Goal: Task Accomplishment & Management: Manage account settings

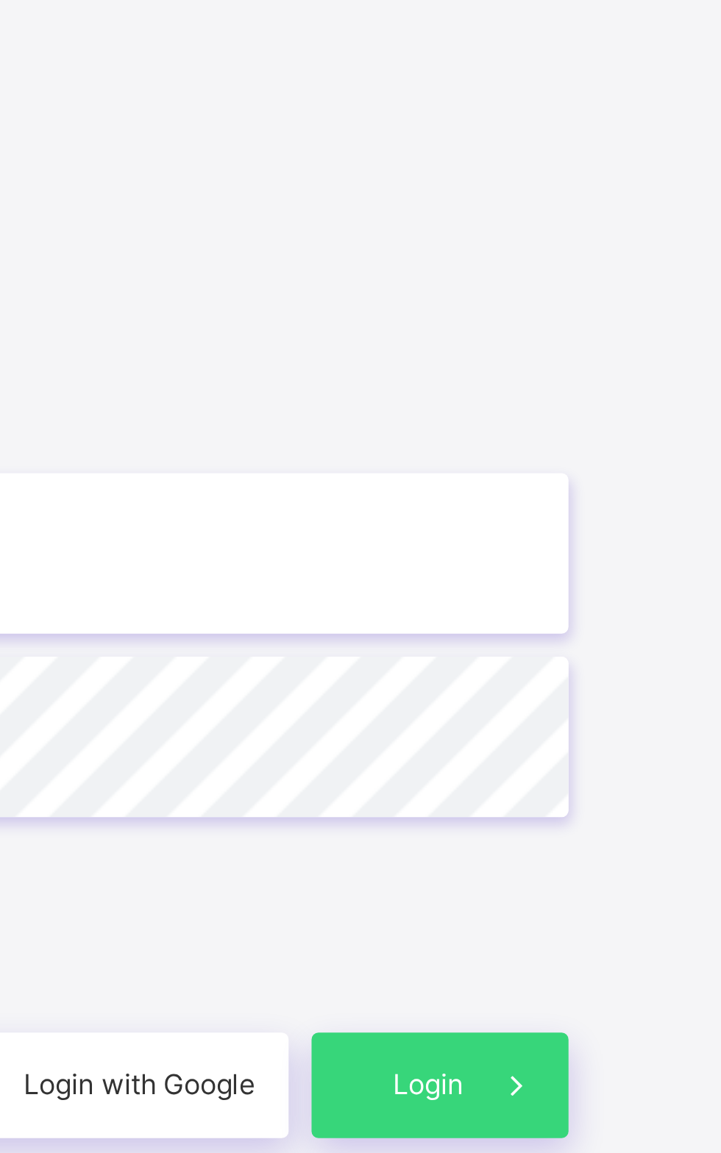
scroll to position [1, 0]
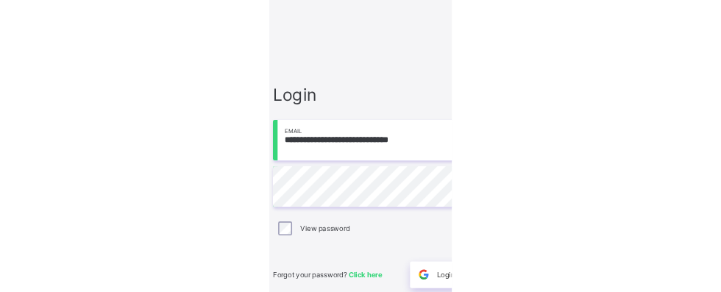
scroll to position [71, 0]
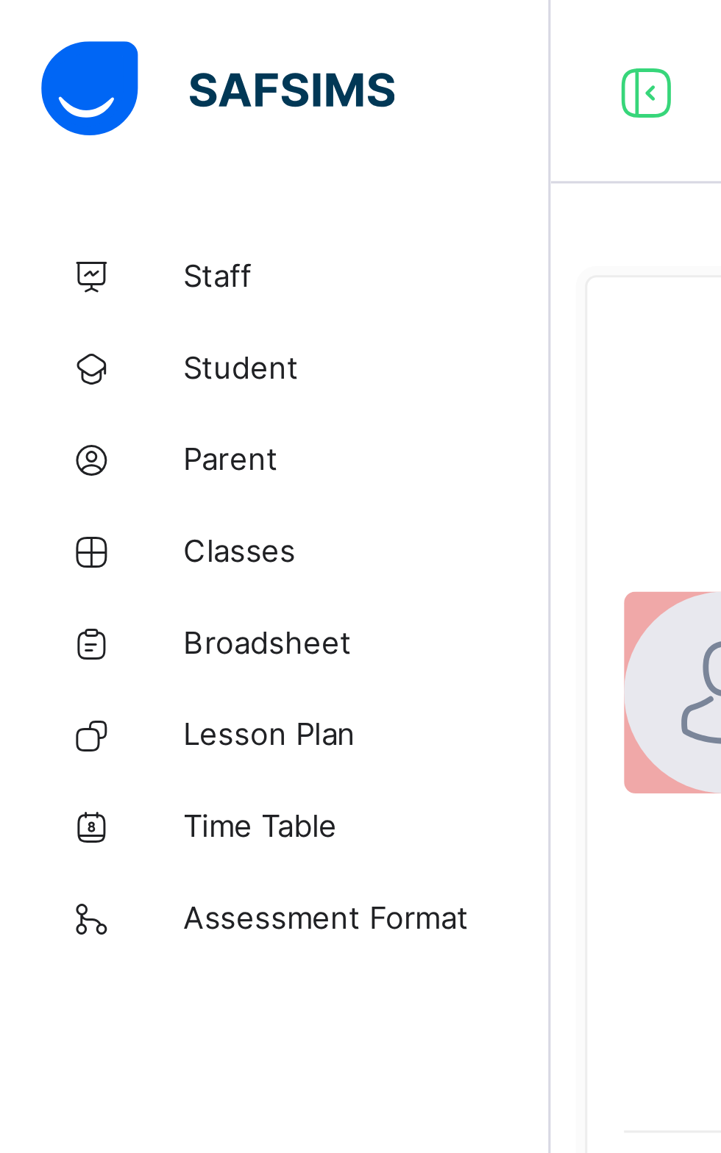
click at [79, 180] on span "Classes" at bounding box center [118, 177] width 118 height 12
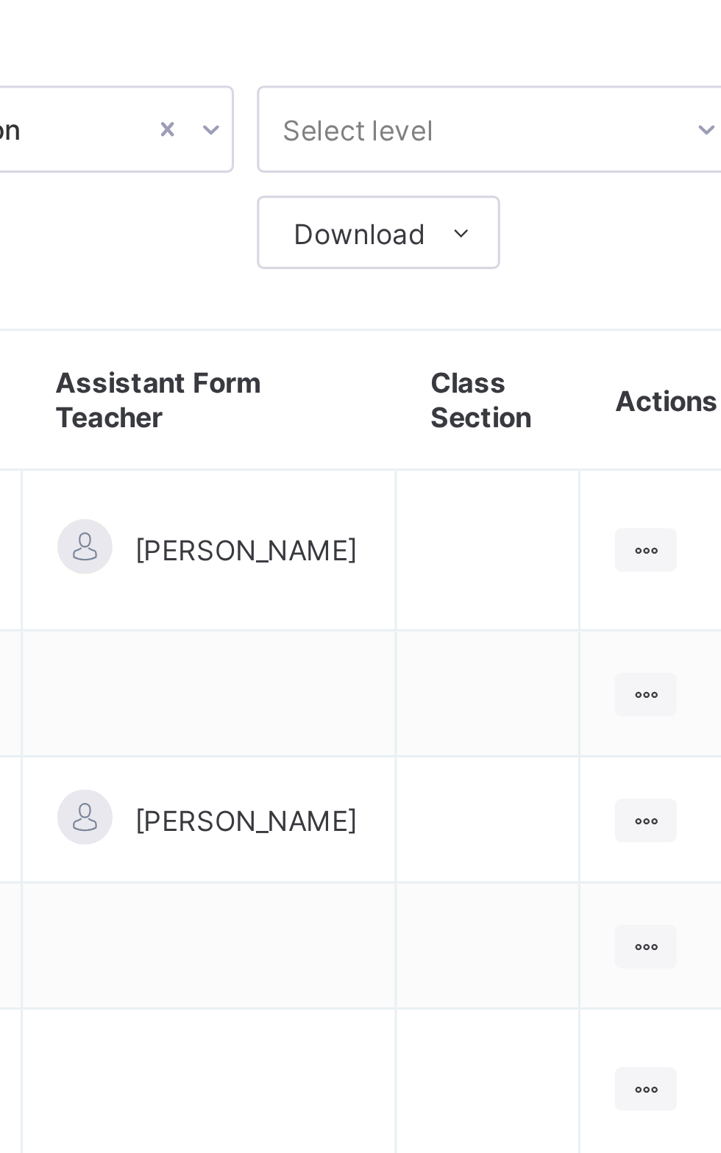
click at [656, 239] on icon at bounding box center [660, 244] width 13 height 11
click at [0, 0] on ul "View Class Assign form Teacher" at bounding box center [0, 0] width 0 height 0
click at [0, 0] on div "View Class" at bounding box center [0, 0] width 0 height 0
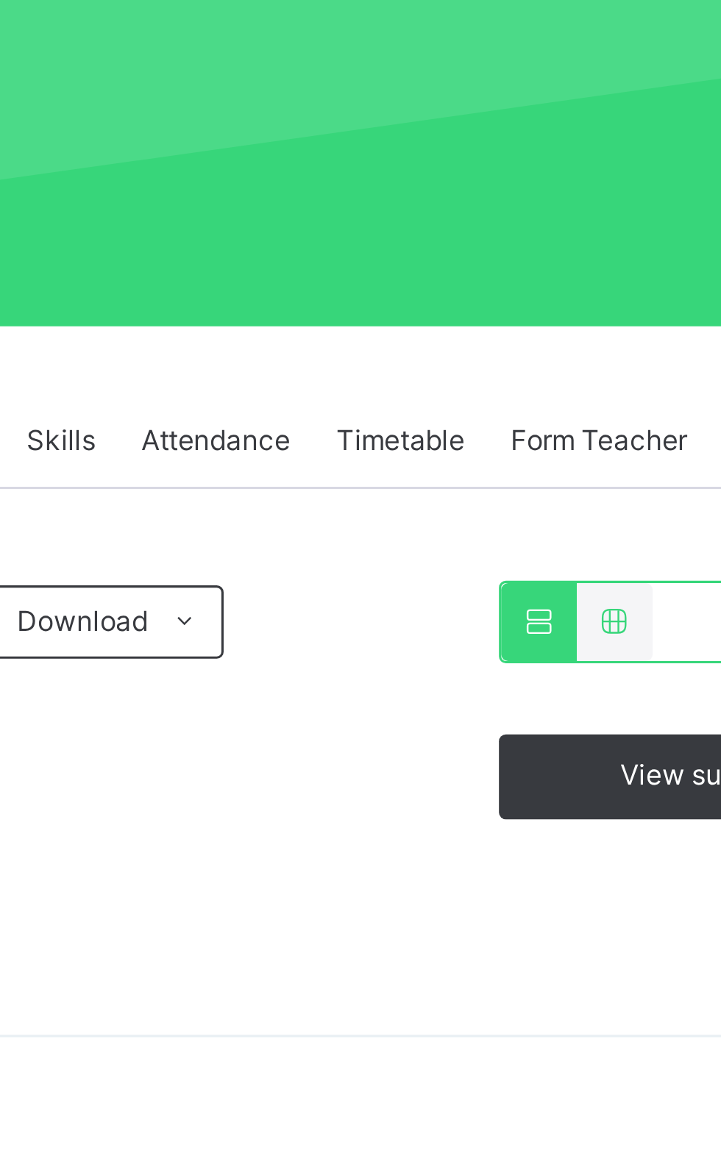
click at [494, 382] on div "Download Pdf Report Excel Report" at bounding box center [448, 391] width 159 height 24
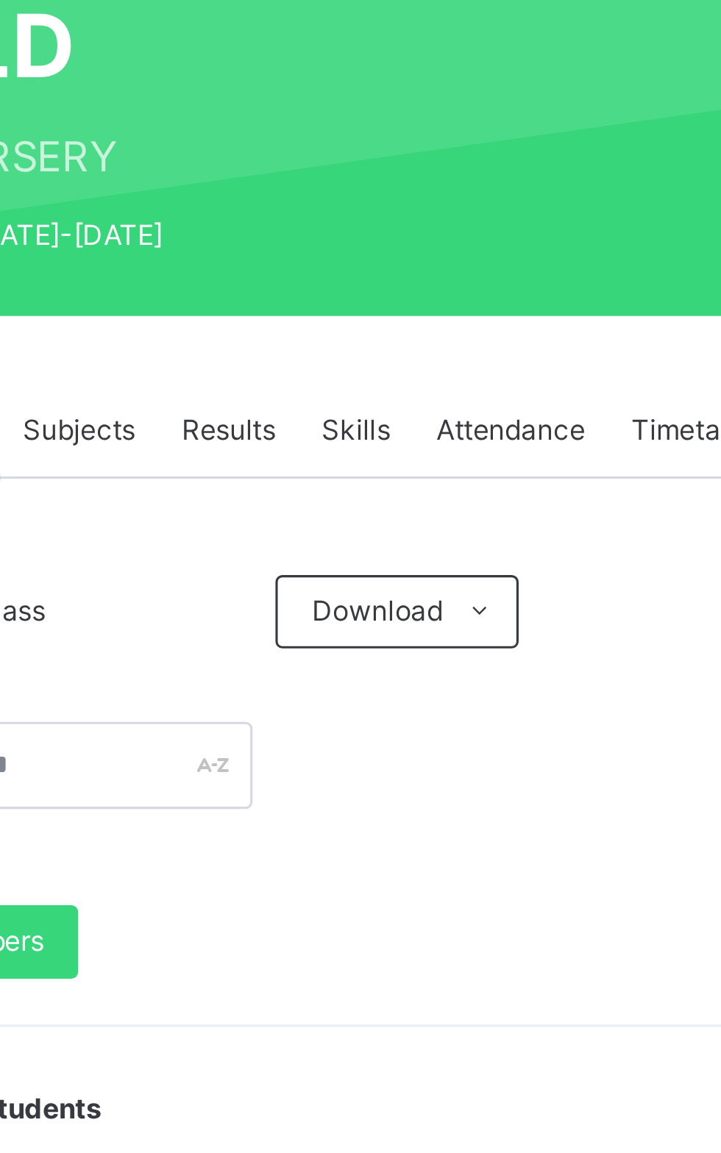
click at [353, 329] on span "Results" at bounding box center [354, 333] width 30 height 13
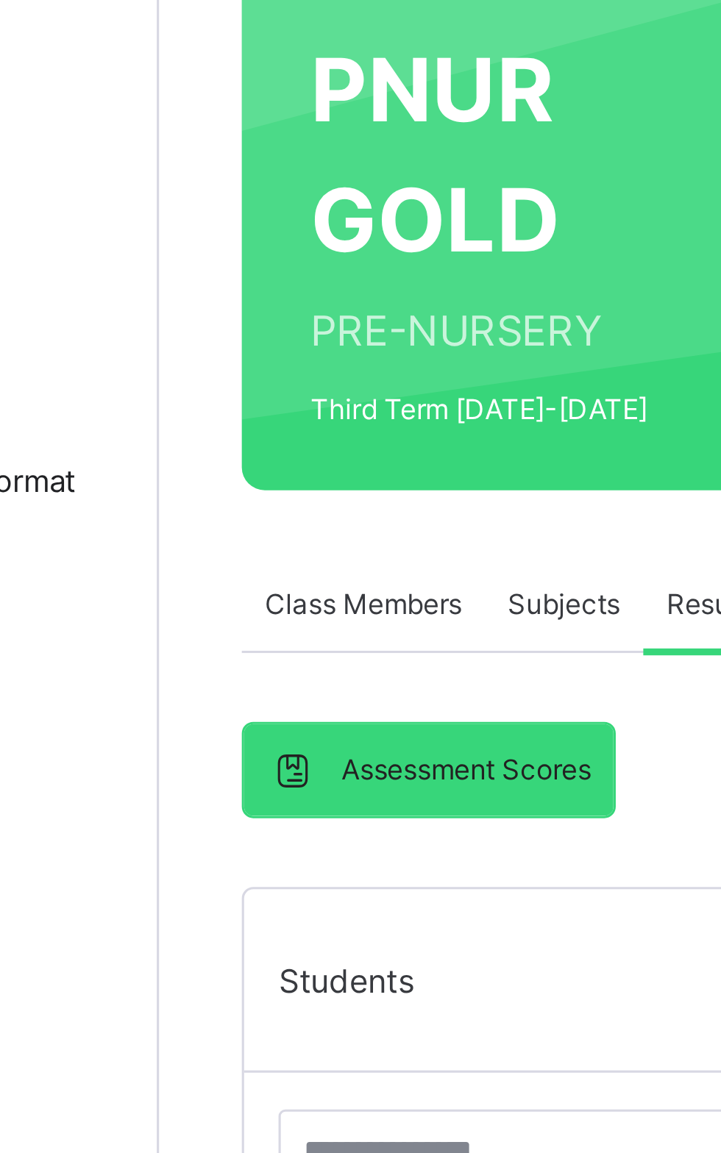
click at [292, 331] on span "Subjects" at bounding box center [306, 333] width 36 height 13
click at [300, 335] on span "Subjects" at bounding box center [306, 333] width 36 height 13
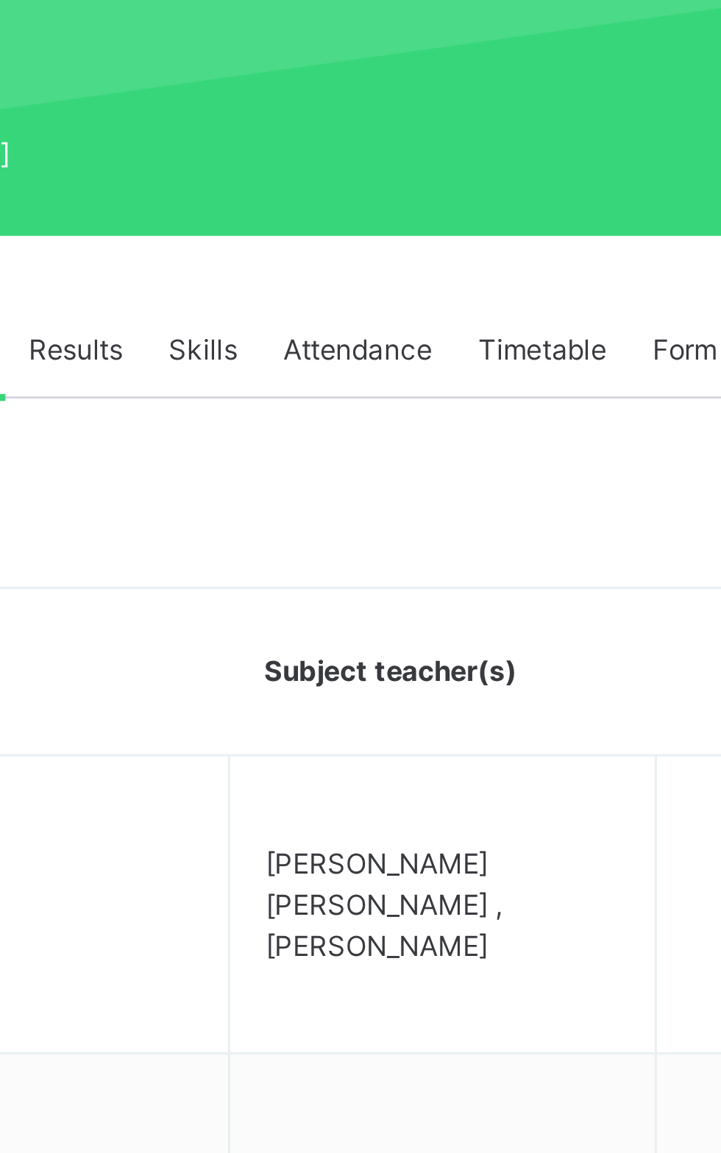
click at [349, 325] on div "Results" at bounding box center [354, 332] width 45 height 29
click at [338, 326] on div "Results" at bounding box center [354, 332] width 45 height 29
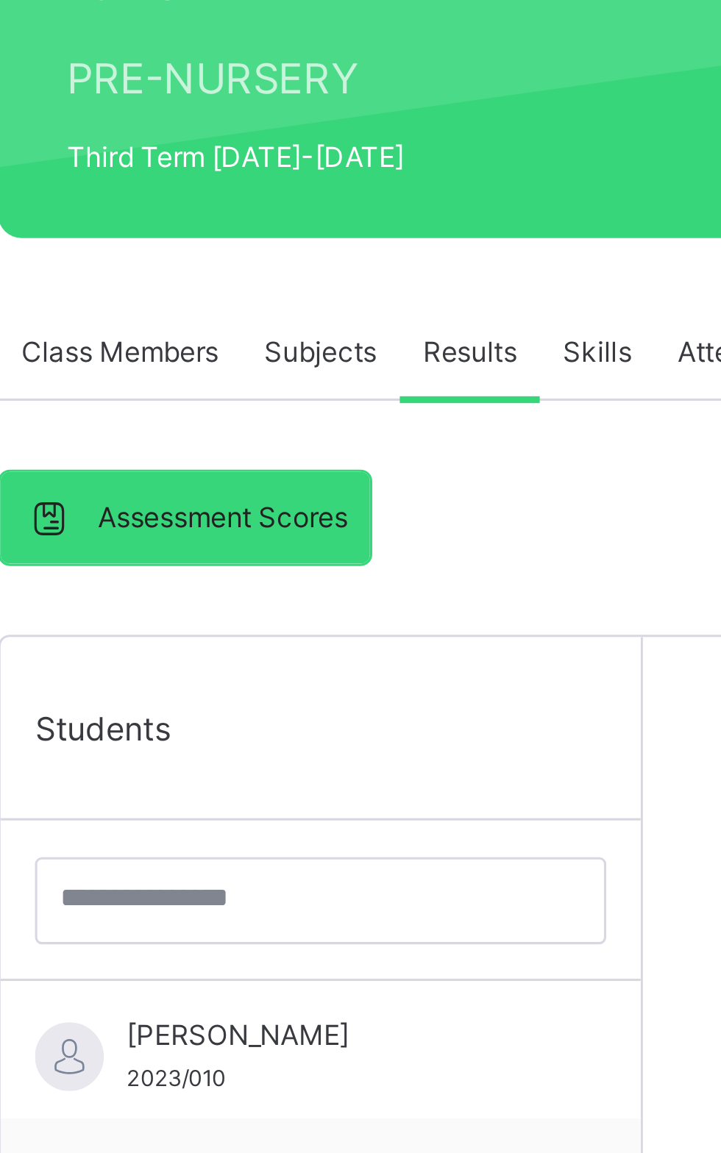
click at [349, 330] on span "Results" at bounding box center [354, 333] width 30 height 13
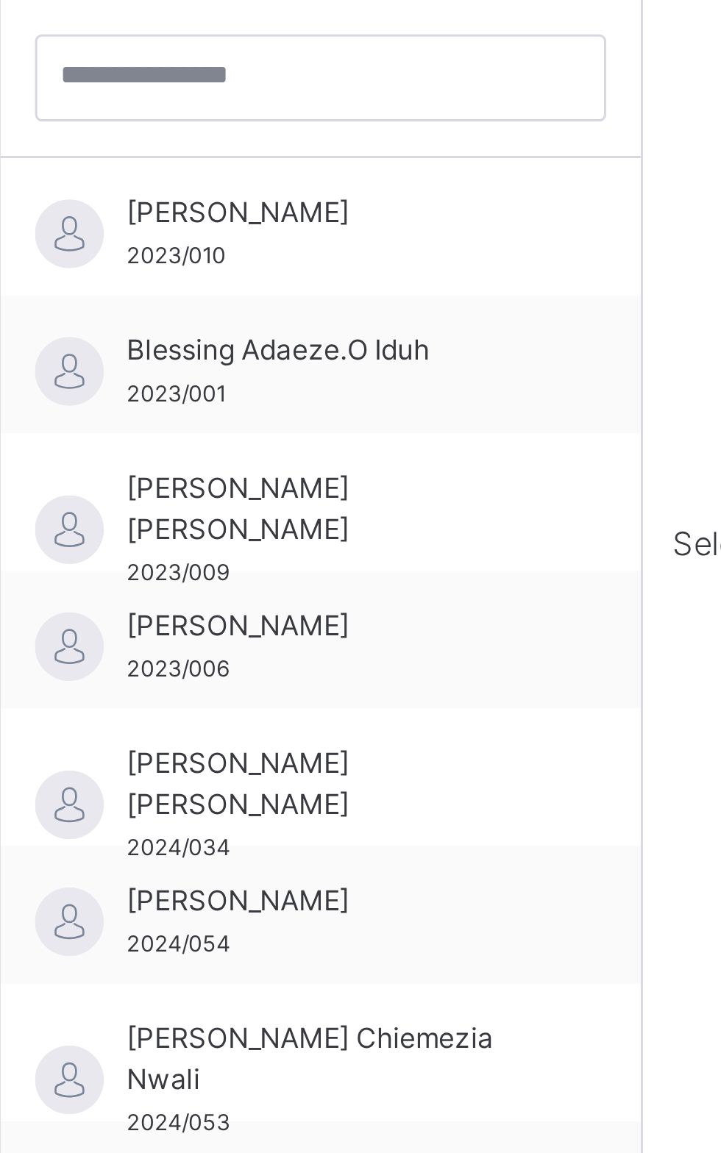
click at [285, 546] on span "[PERSON_NAME]" at bounding box center [310, 552] width 132 height 13
click at [307, 557] on span "[PERSON_NAME]" at bounding box center [310, 552] width 132 height 13
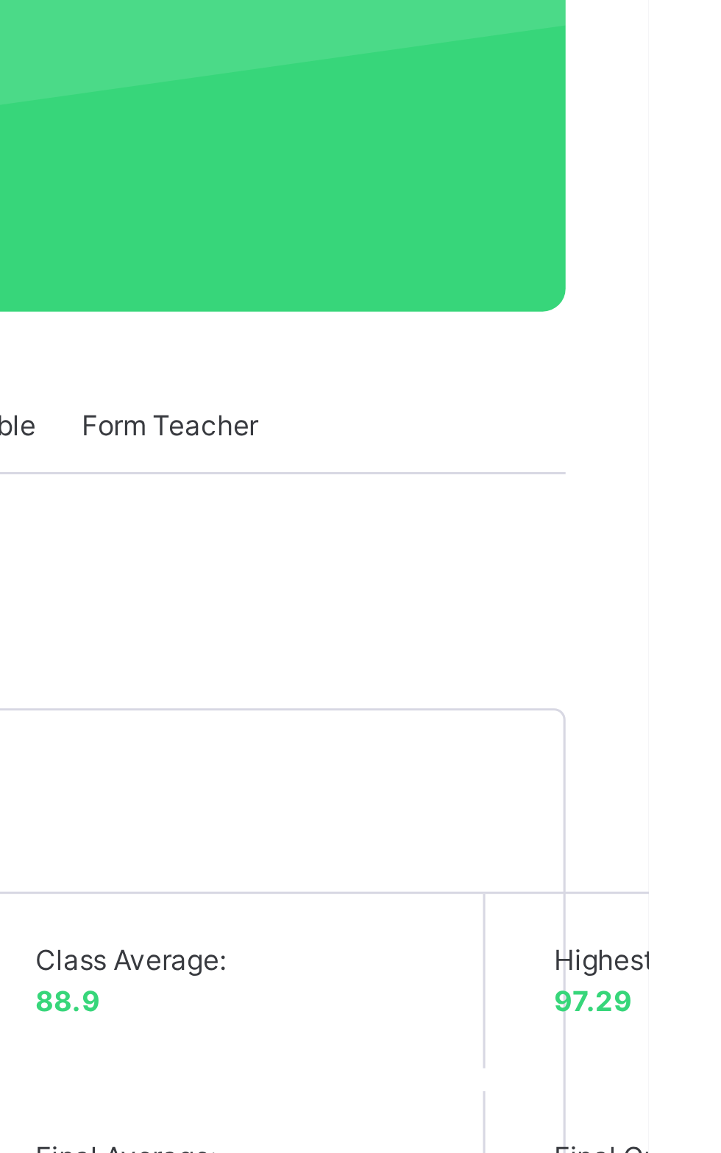
scroll to position [171, 0]
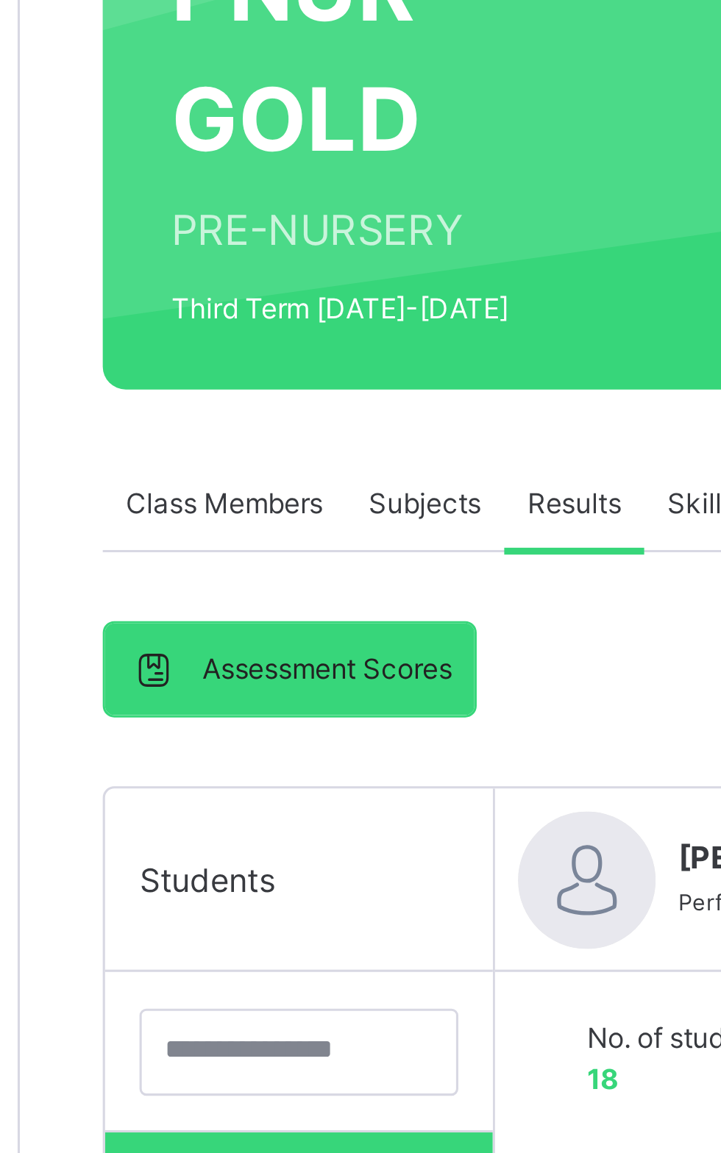
click at [302, 167] on span "Subjects" at bounding box center [306, 161] width 36 height 13
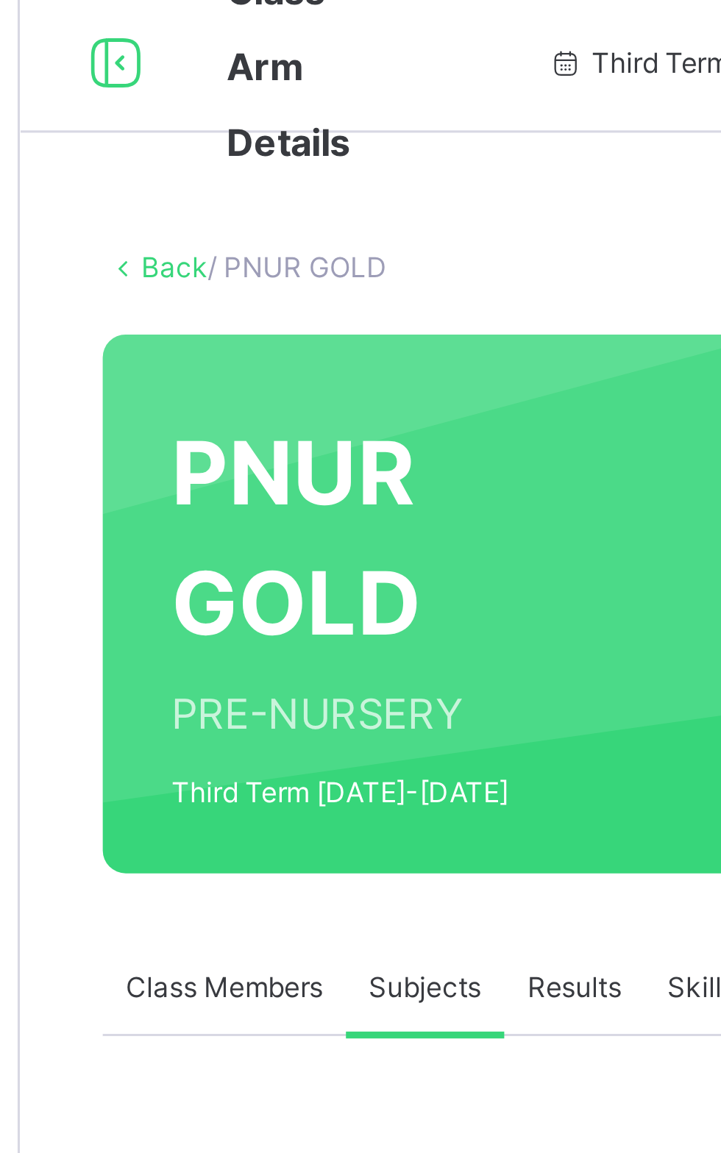
scroll to position [0, 0]
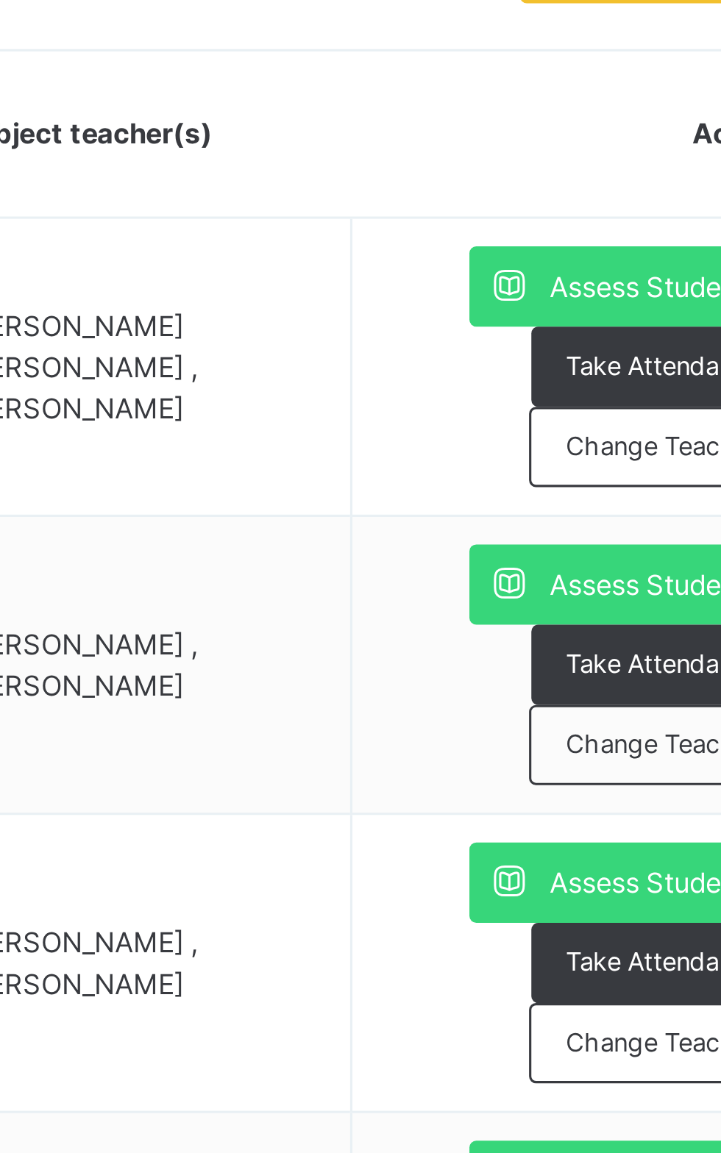
click at [634, 635] on span "Change Teacher" at bounding box center [640, 632] width 62 height 13
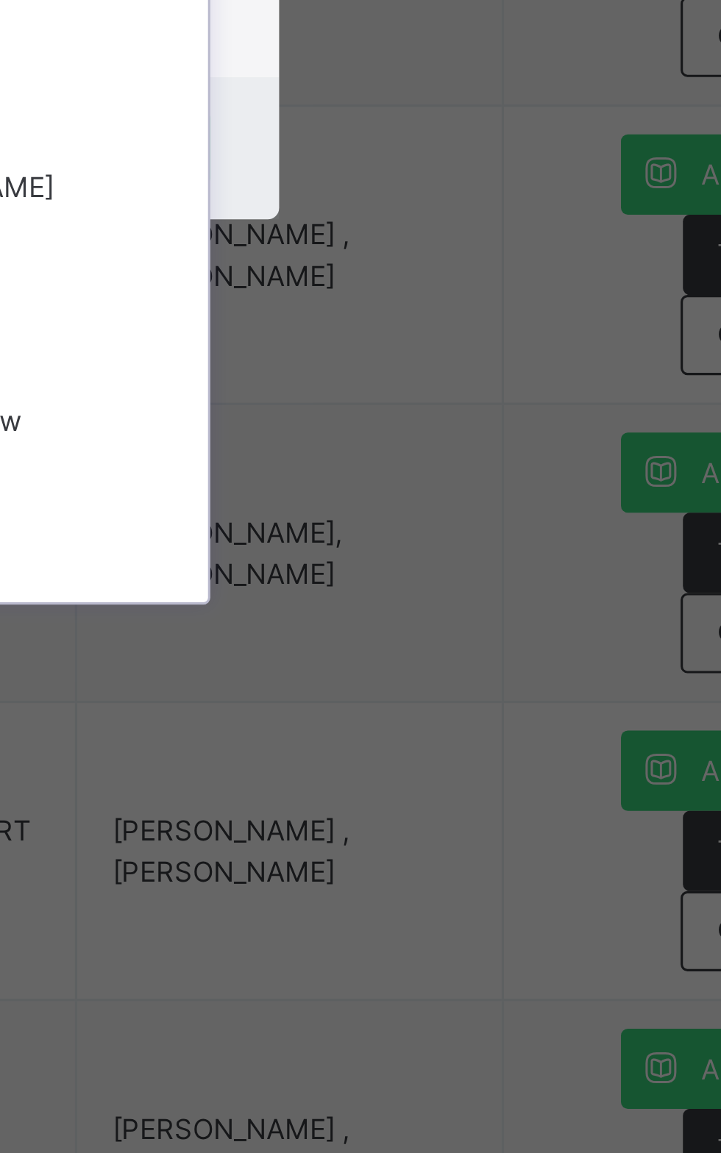
click at [446, 618] on div "Support SAFSIMS" at bounding box center [360, 605] width 171 height 25
click at [446, 638] on div "Select Teacher option Support SAFSIMS focused, 2 of 44. 41 results available. U…" at bounding box center [360, 568] width 172 height 140
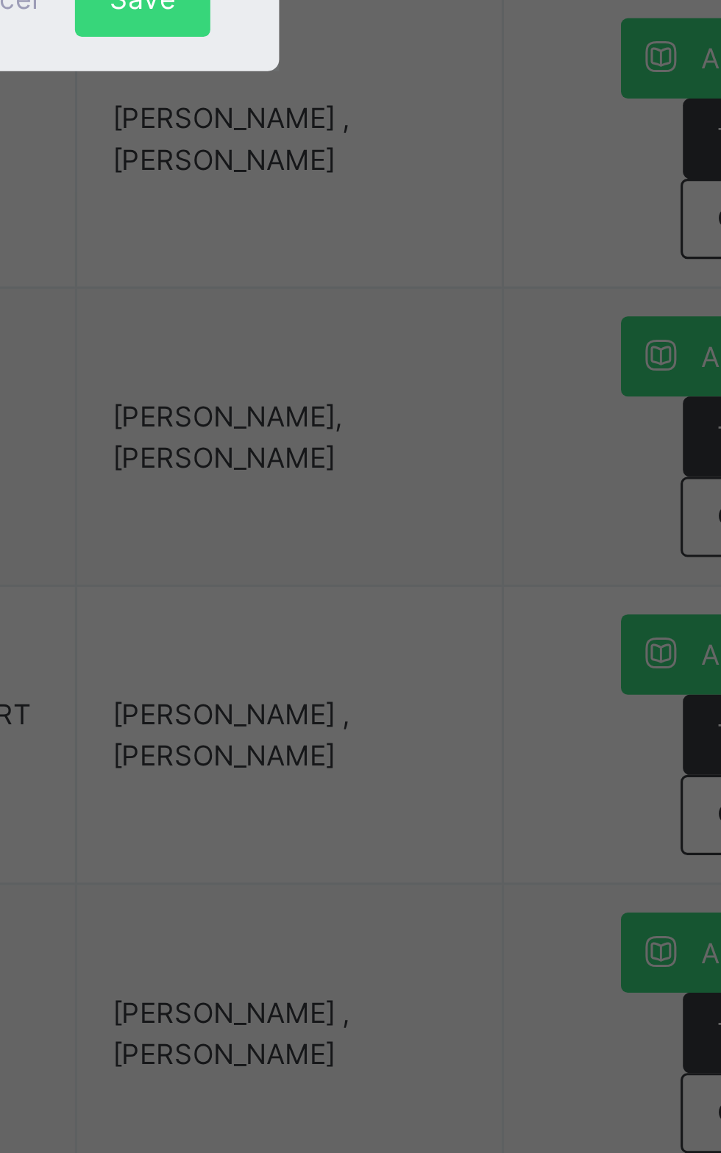
click at [435, 664] on span "Save" at bounding box center [424, 657] width 21 height 13
click at [446, 669] on div "Save" at bounding box center [424, 658] width 43 height 24
click at [435, 664] on span "Save" at bounding box center [424, 657] width 21 height 13
click at [641, 585] on div "× Add Subject Teacher Select Teacher [PERSON_NAME] [PERSON_NAME] Cancel Save" at bounding box center [360, 576] width 721 height 1153
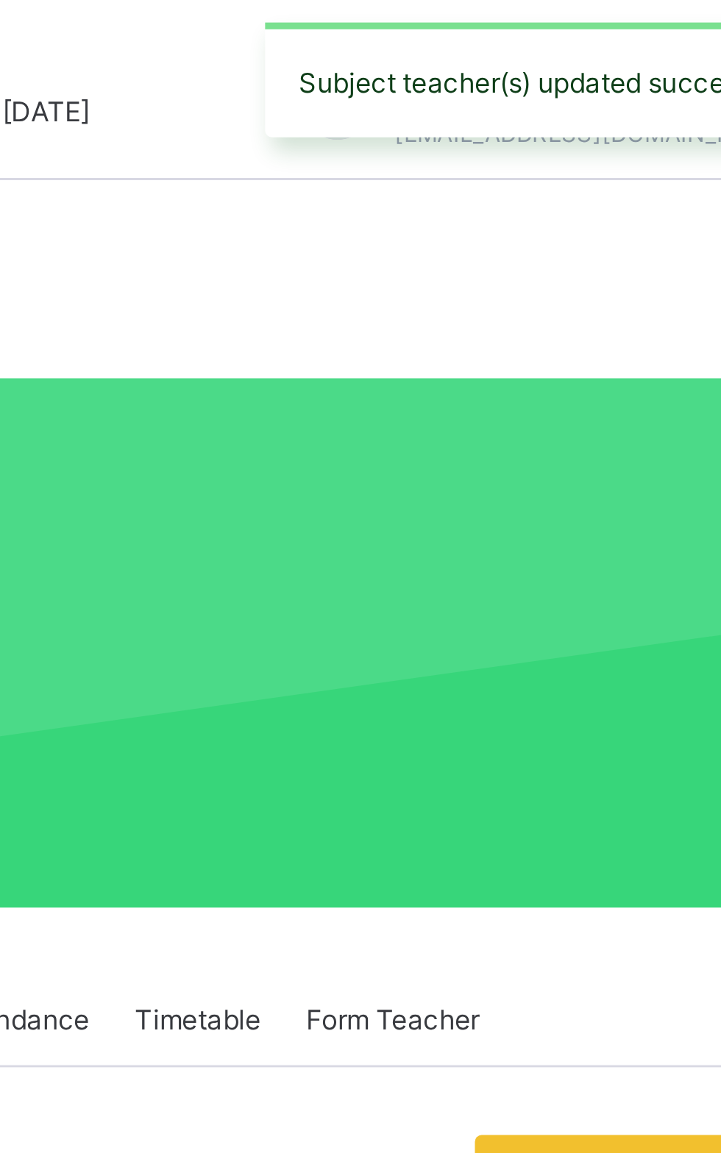
click at [459, 893] on span "[PERSON_NAME] , [PERSON_NAME]" at bounding box center [453, 893] width 76 height 24
click at [424, 1072] on span "[PERSON_NAME] , [PERSON_NAME]" at bounding box center [453, 1084] width 76 height 24
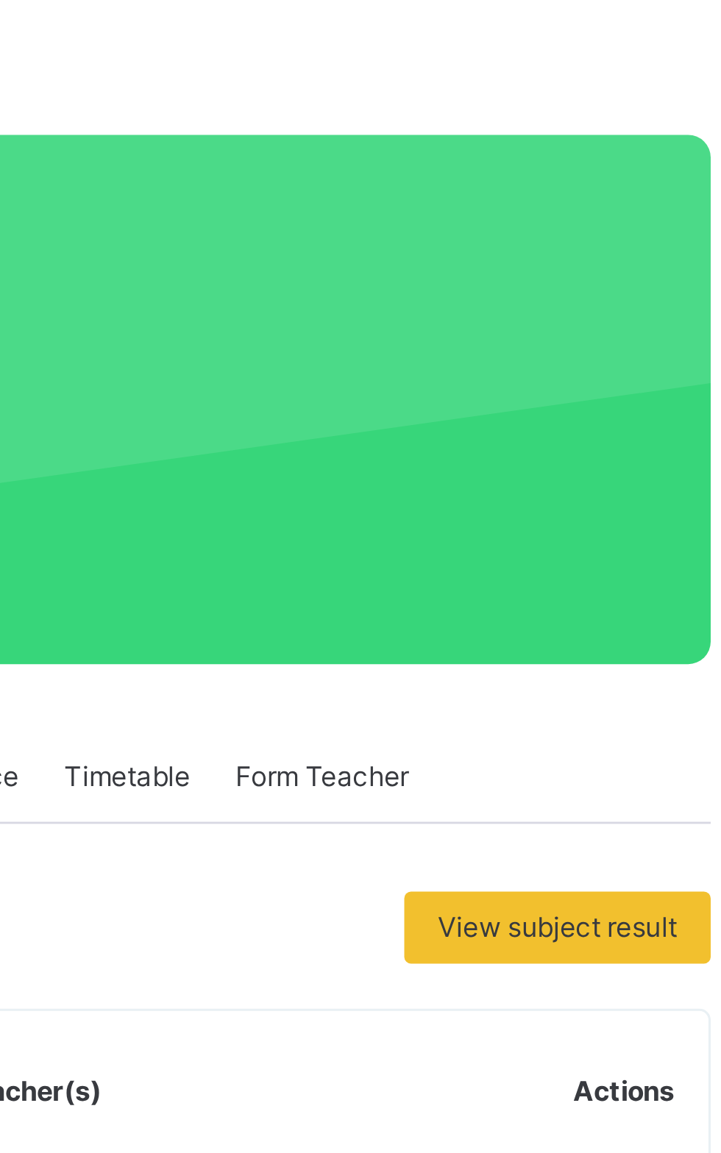
click at [632, 725] on span "Change Teacher" at bounding box center [640, 727] width 62 height 13
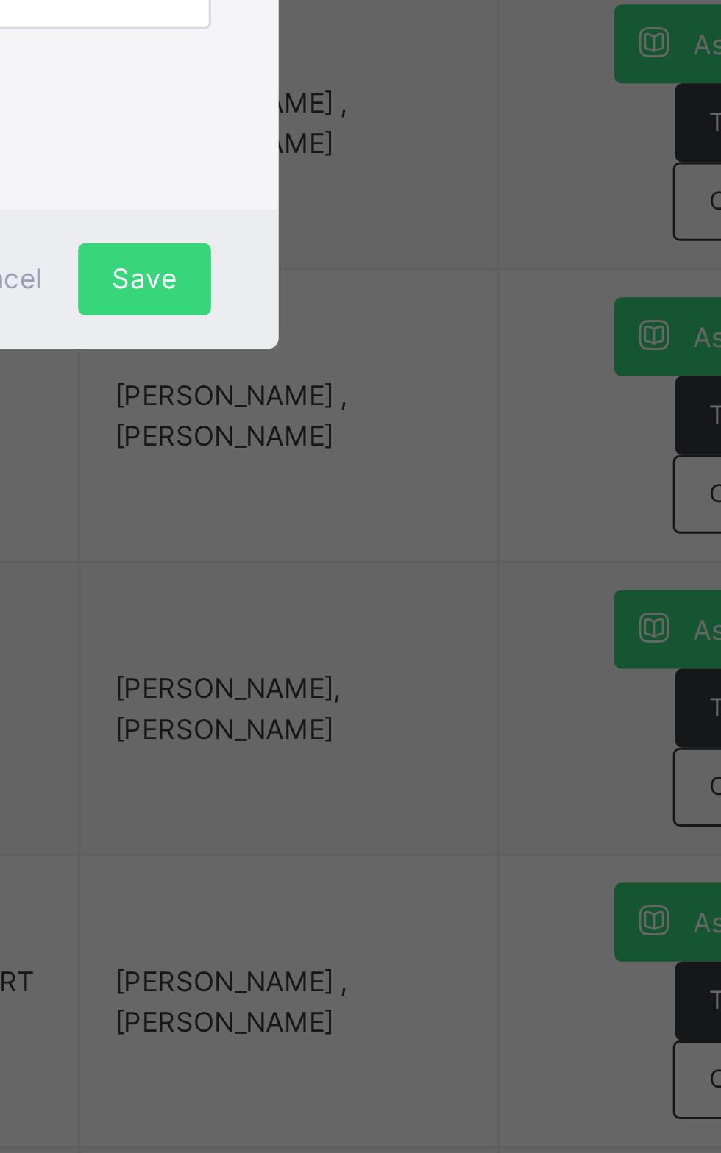
click at [435, 664] on span "Save" at bounding box center [424, 657] width 21 height 13
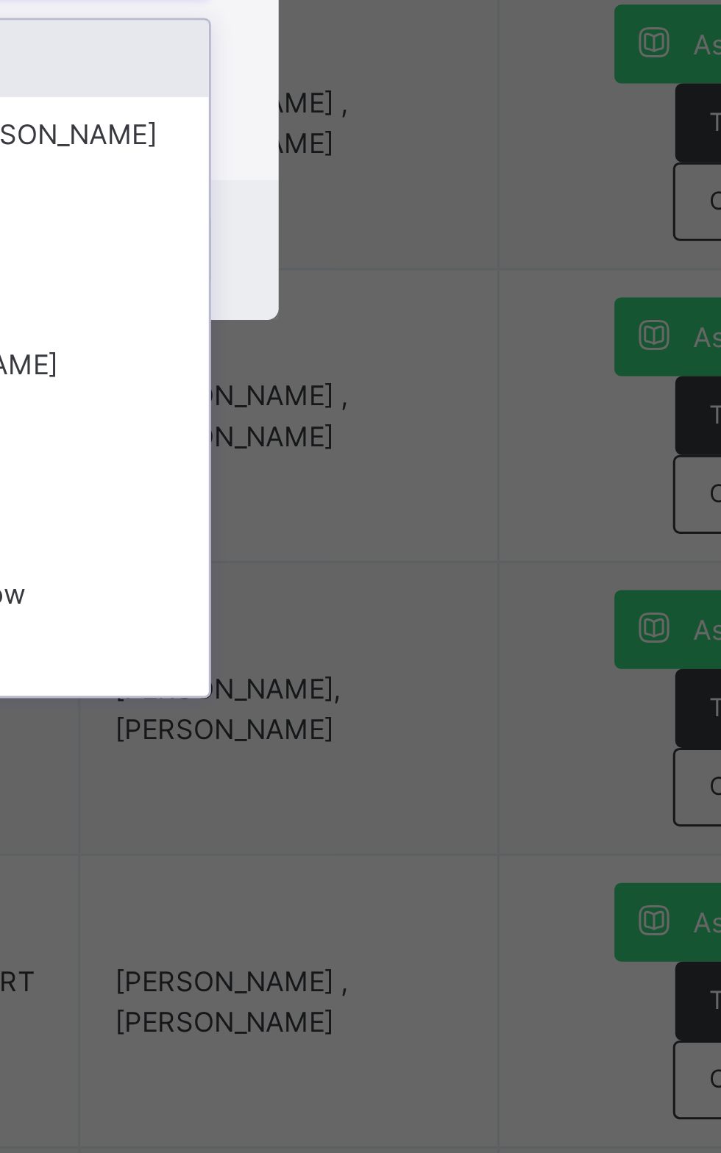
click at [548, 349] on div "× Add Subject Teacher Select Teacher option [PERSON_NAME] [PERSON_NAME] , desel…" at bounding box center [360, 576] width 721 height 1153
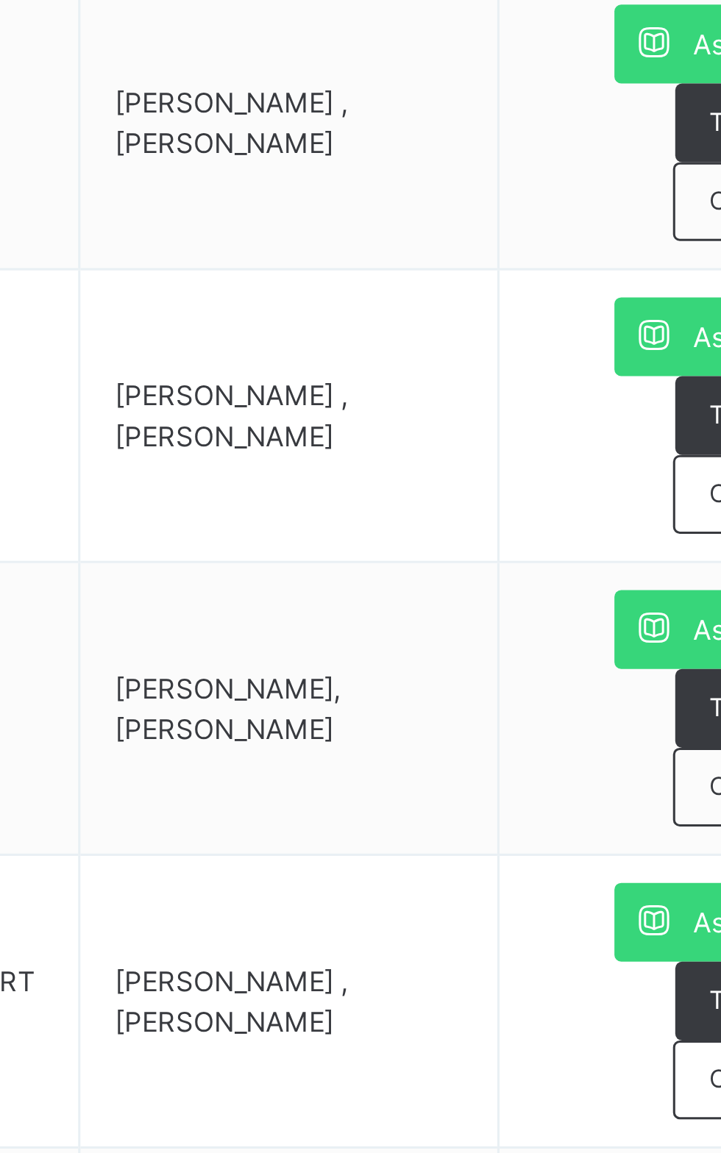
click at [277, 712] on span "CRS" at bounding box center [279, 715] width 18 height 11
click at [720, 670] on html "Class Arm Details Third Term / [DATE]-[DATE] [PERSON_NAME] [EMAIL_ADDRESS][DOMA…" at bounding box center [360, 584] width 721 height 1169
click at [720, 677] on html "Class Arm Details Third Term / [DATE]-[DATE] [PERSON_NAME] [EMAIL_ADDRESS][DOMA…" at bounding box center [360, 584] width 721 height 1169
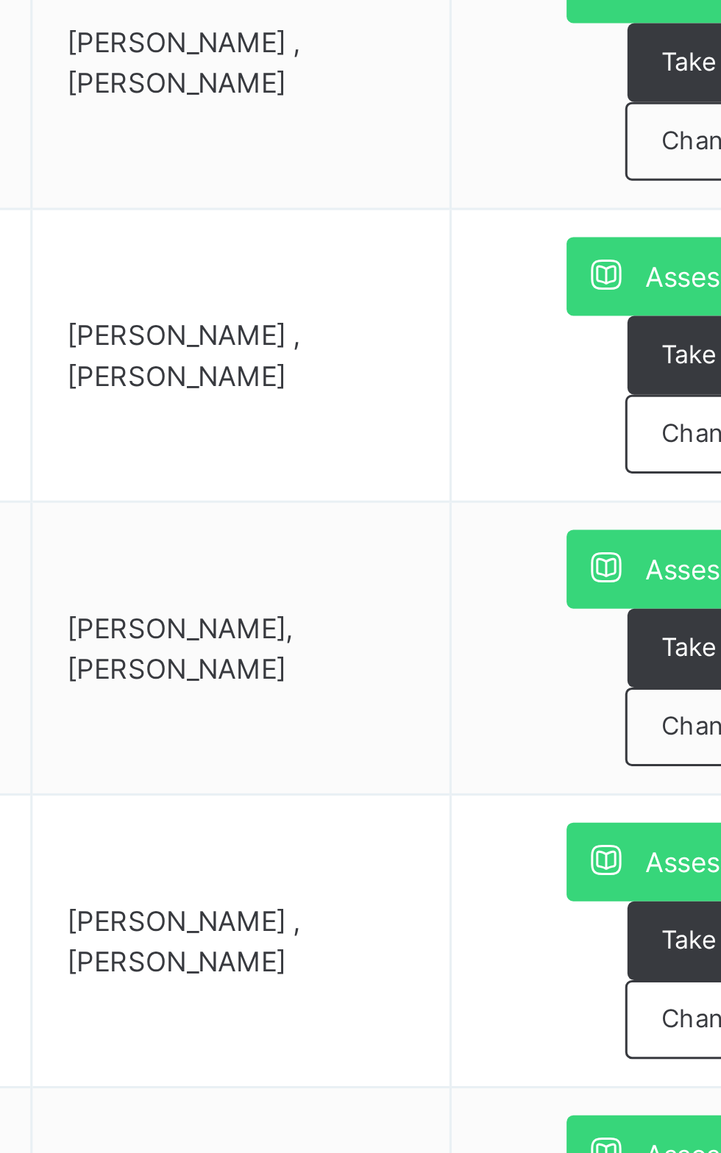
click at [627, 727] on span "Change Teacher" at bounding box center [640, 727] width 62 height 13
click at [0, 0] on div "× Add Subject Teacher Select Teacher Select subject teacher's name Cancel Save" at bounding box center [0, 0] width 0 height 0
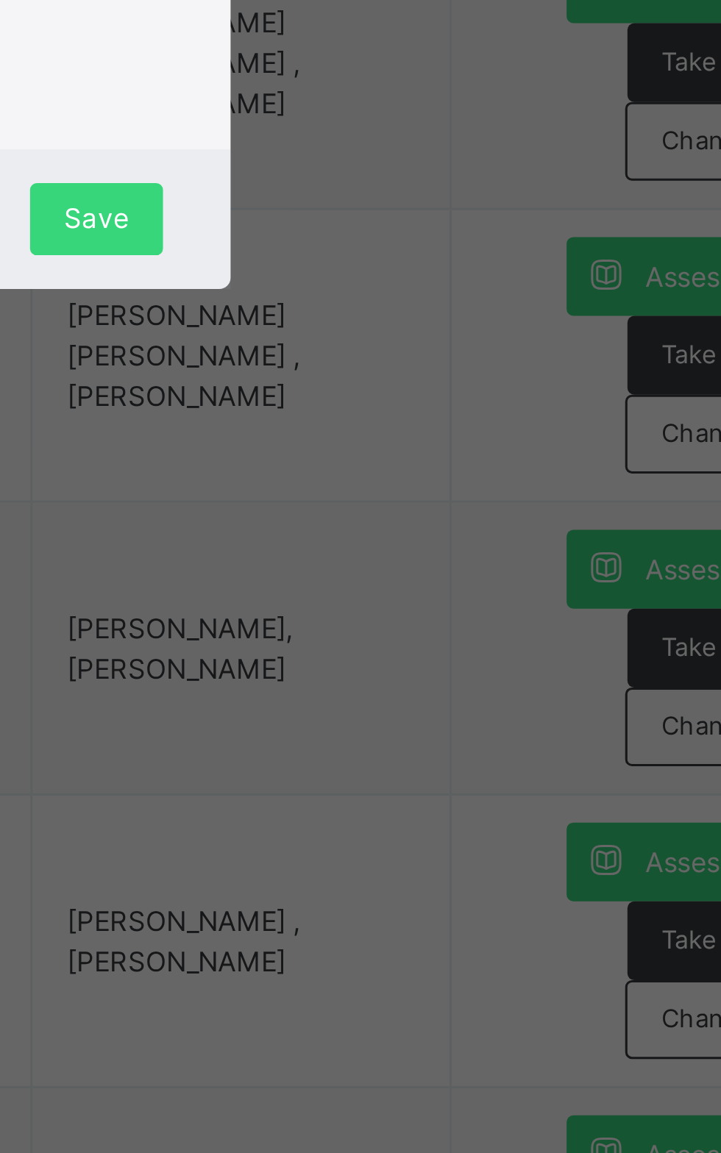
click at [619, 727] on div "× Add Subject Teacher Select Teacher [PERSON_NAME] [PERSON_NAME] Cancel Save" at bounding box center [360, 576] width 721 height 1153
click at [607, 728] on div "× Add Subject Teacher Select Teacher [PERSON_NAME] [PERSON_NAME] Cancel Save" at bounding box center [360, 576] width 721 height 1153
click at [446, 628] on div "Select Teacher [PERSON_NAME] [PERSON_NAME]" at bounding box center [360, 568] width 172 height 120
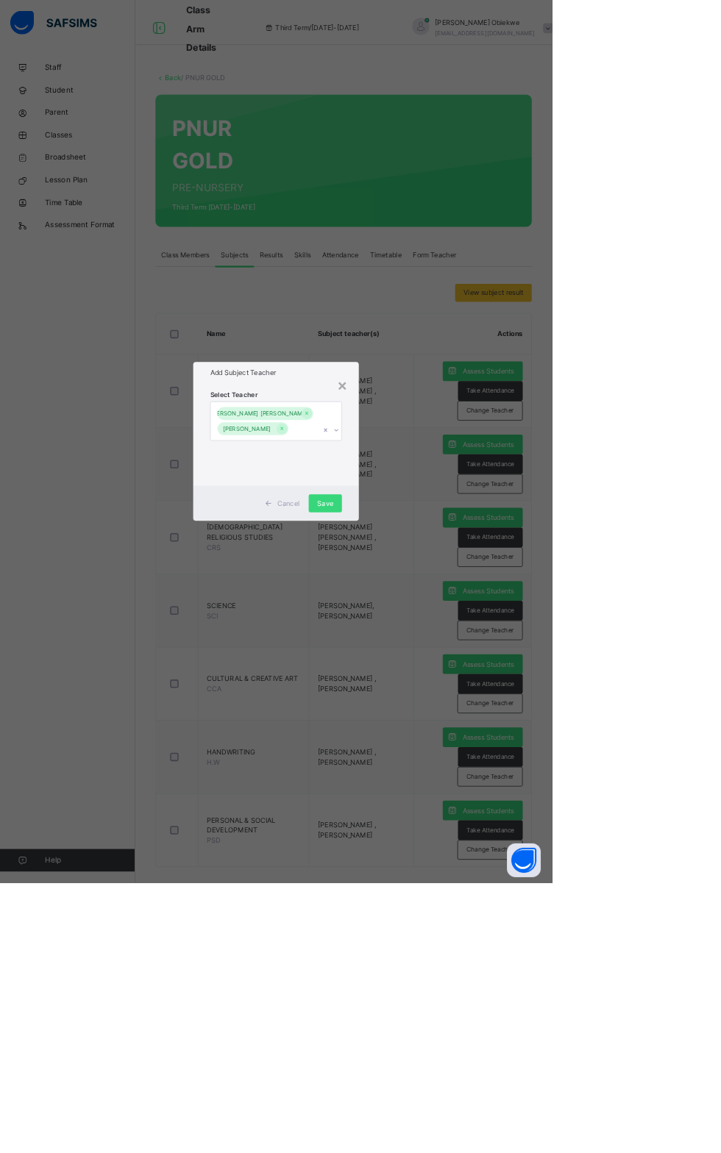
click at [507, 677] on div "× Add Subject Teacher Select Teacher [PERSON_NAME] [PERSON_NAME] Cancel Save" at bounding box center [360, 576] width 721 height 1153
click at [394, 576] on div "[PERSON_NAME] [PERSON_NAME]" at bounding box center [346, 550] width 143 height 51
click at [388, 493] on h1 "Add Subject Teacher" at bounding box center [360, 486] width 172 height 13
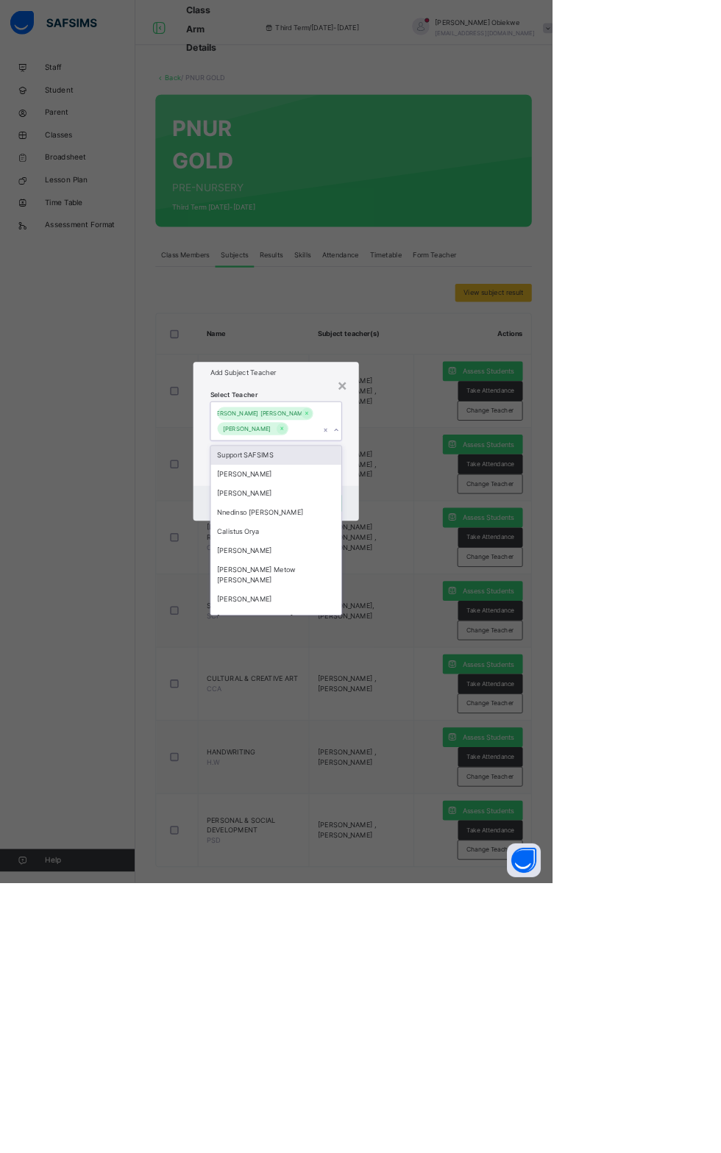
click at [334, 759] on div "× Add Subject Teacher Select Teacher option [PERSON_NAME] [PERSON_NAME] , desel…" at bounding box center [360, 576] width 721 height 1153
click at [410, 635] on div "Select Teacher option [PERSON_NAME] [PERSON_NAME] , deselected. option Support …" at bounding box center [360, 568] width 216 height 135
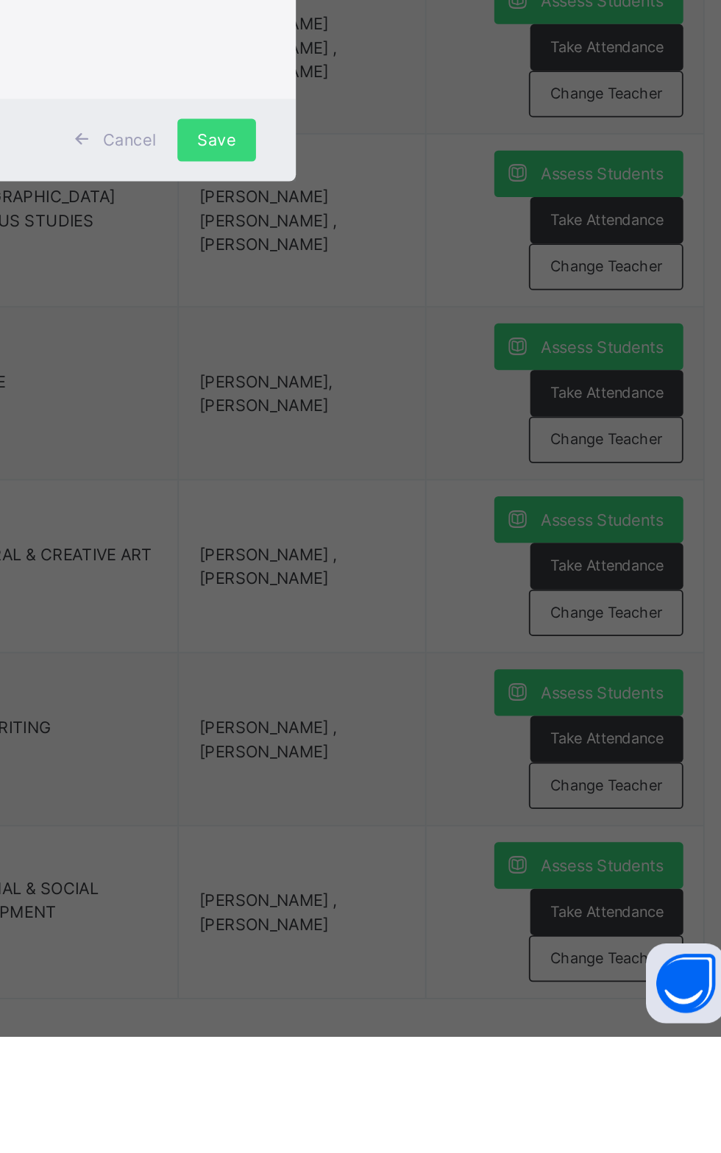
click at [356, 663] on icon at bounding box center [350, 658] width 11 height 12
click at [481, 833] on td "[PERSON_NAME], [PERSON_NAME]" at bounding box center [472, 798] width 136 height 96
click at [452, 822] on td "[PERSON_NAME], [PERSON_NAME]" at bounding box center [472, 798] width 136 height 96
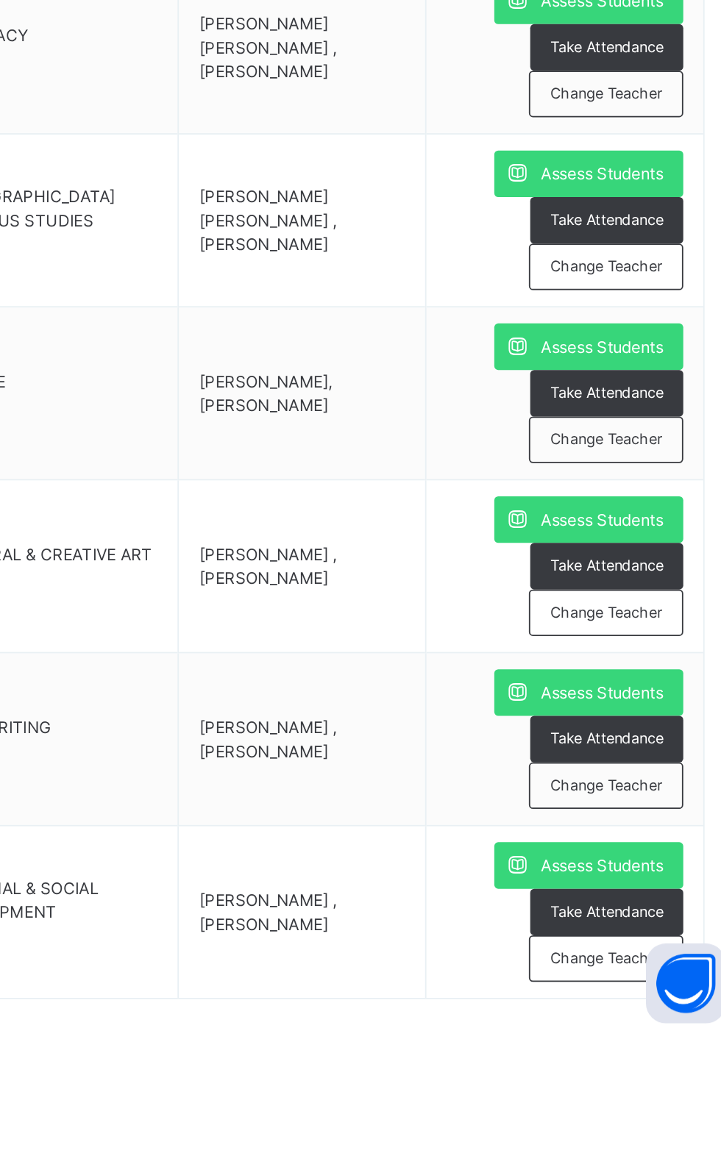
click at [441, 830] on td "[PERSON_NAME], [PERSON_NAME]" at bounding box center [472, 798] width 136 height 96
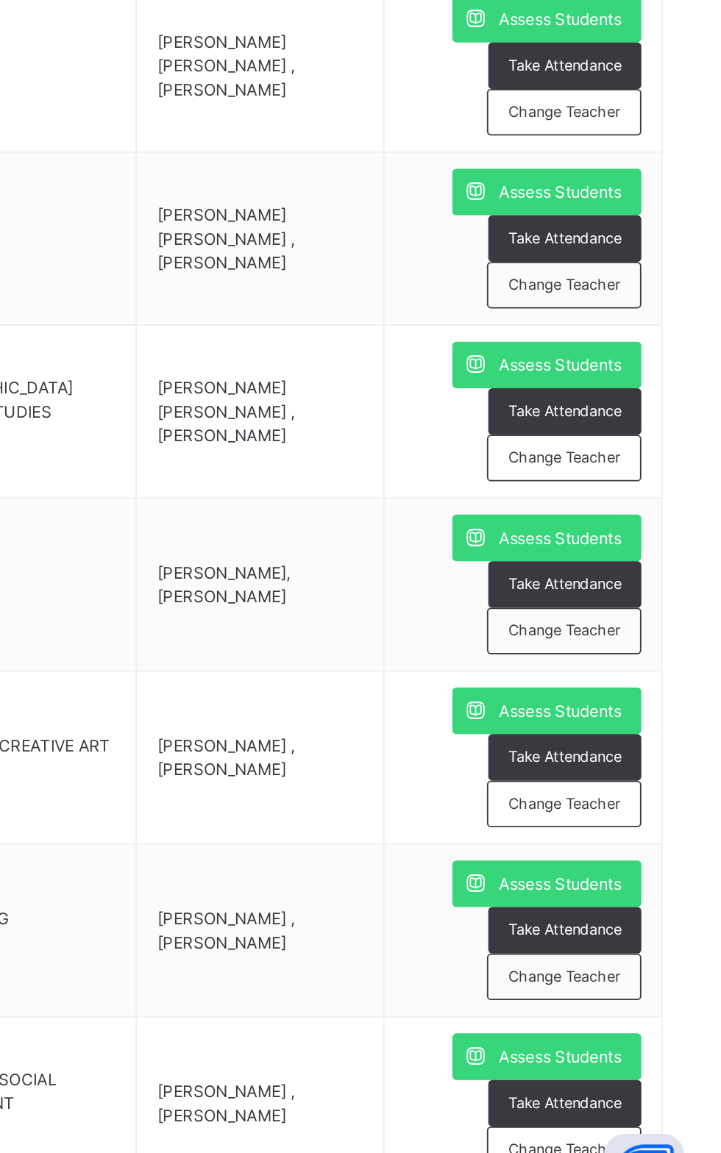
click at [613, 921] on span "Change Teacher" at bounding box center [640, 919] width 62 height 13
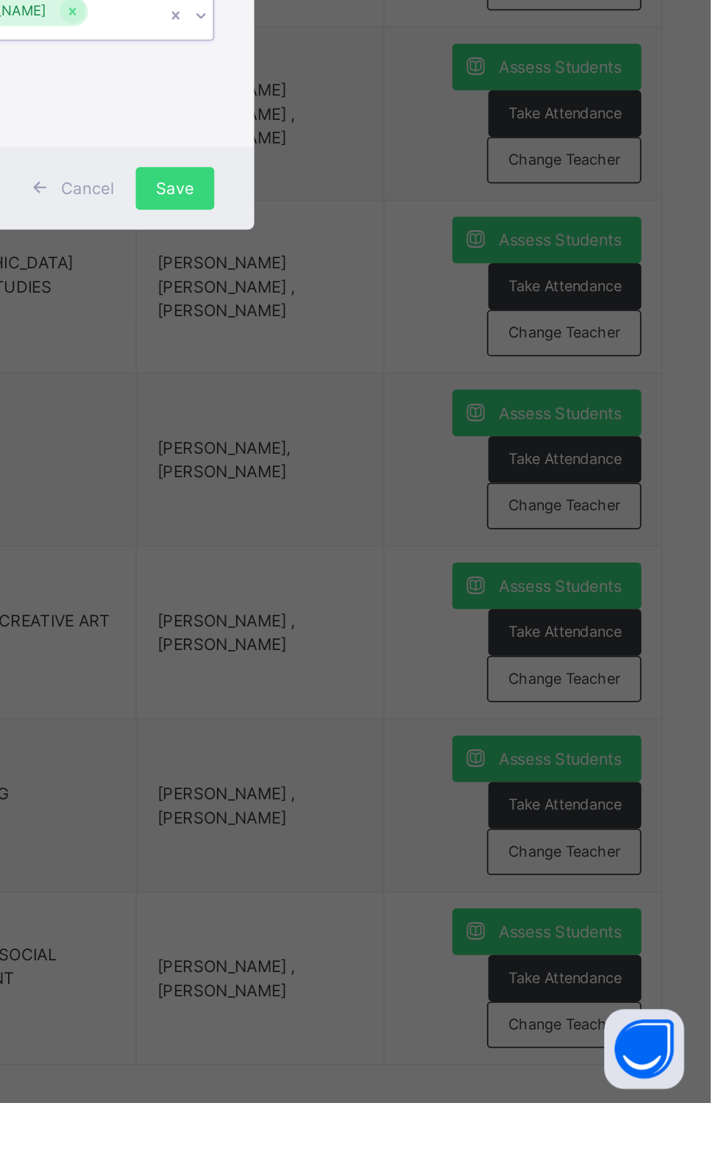
click at [418, 566] on div "[PERSON_NAME]" at bounding box center [346, 550] width 143 height 31
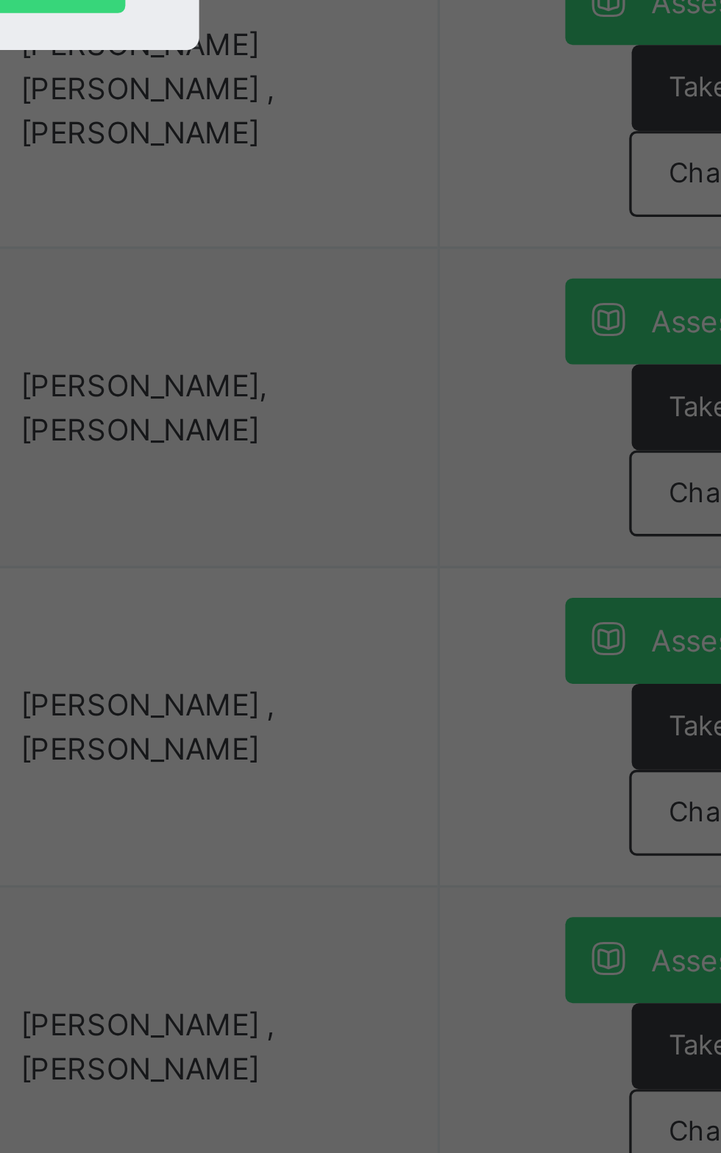
click at [435, 674] on span "Save" at bounding box center [424, 667] width 21 height 13
click at [534, 864] on div "× Add Subject Teacher Select Teacher option Support SAFSIMS, deselected. 0 resu…" at bounding box center [360, 576] width 721 height 1153
click at [446, 680] on div "Save" at bounding box center [424, 668] width 43 height 24
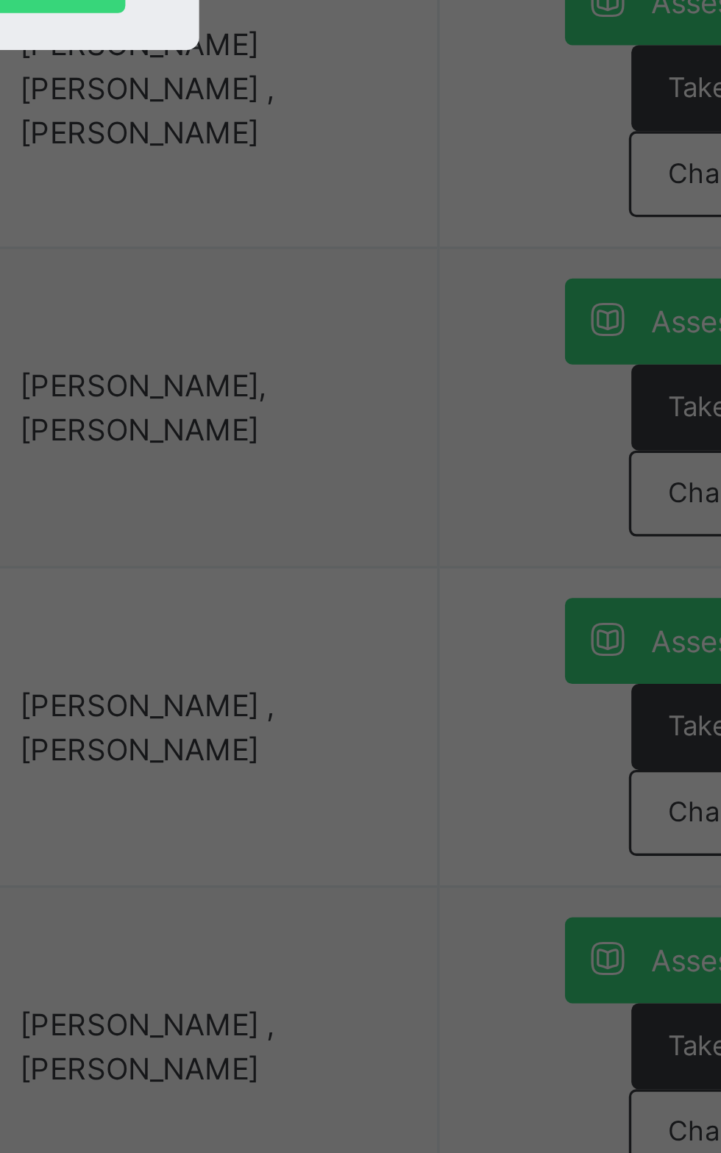
click at [403, 680] on div "Cancel" at bounding box center [370, 668] width 65 height 24
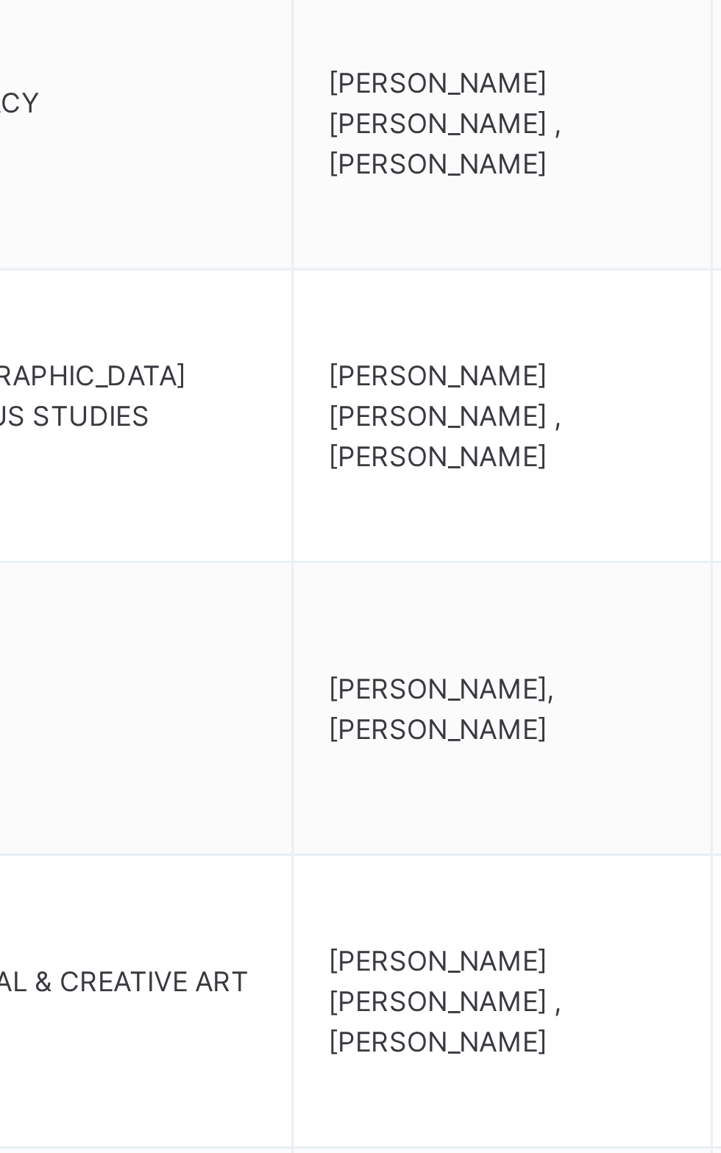
click at [404, 671] on td "[PERSON_NAME] [PERSON_NAME] , [PERSON_NAME]" at bounding box center [472, 703] width 136 height 96
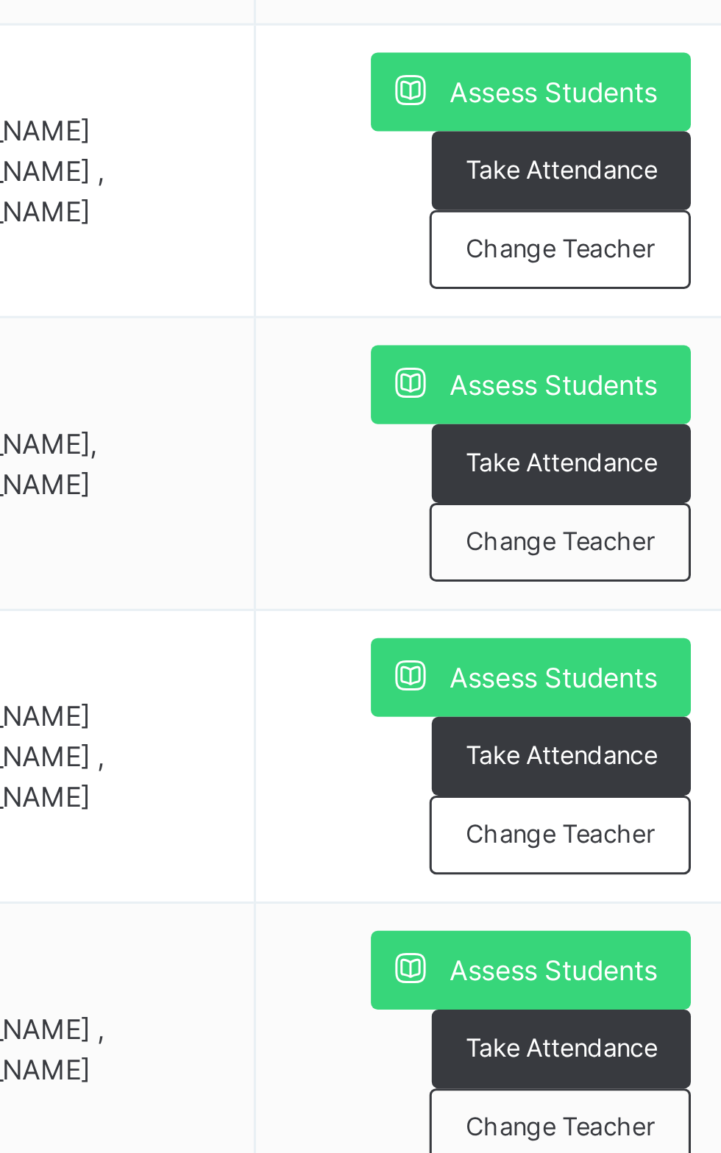
click at [625, 823] on span "Change Teacher" at bounding box center [640, 823] width 62 height 13
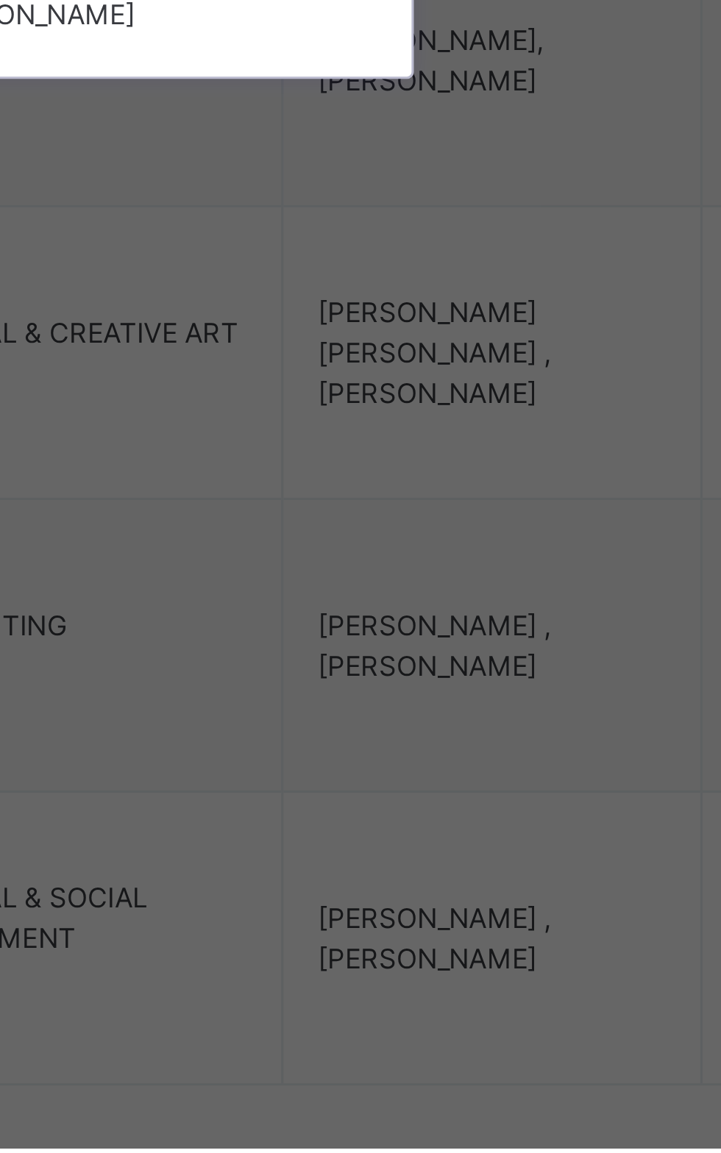
click at [386, 708] on div "Nnedinso [PERSON_NAME]" at bounding box center [360, 695] width 171 height 25
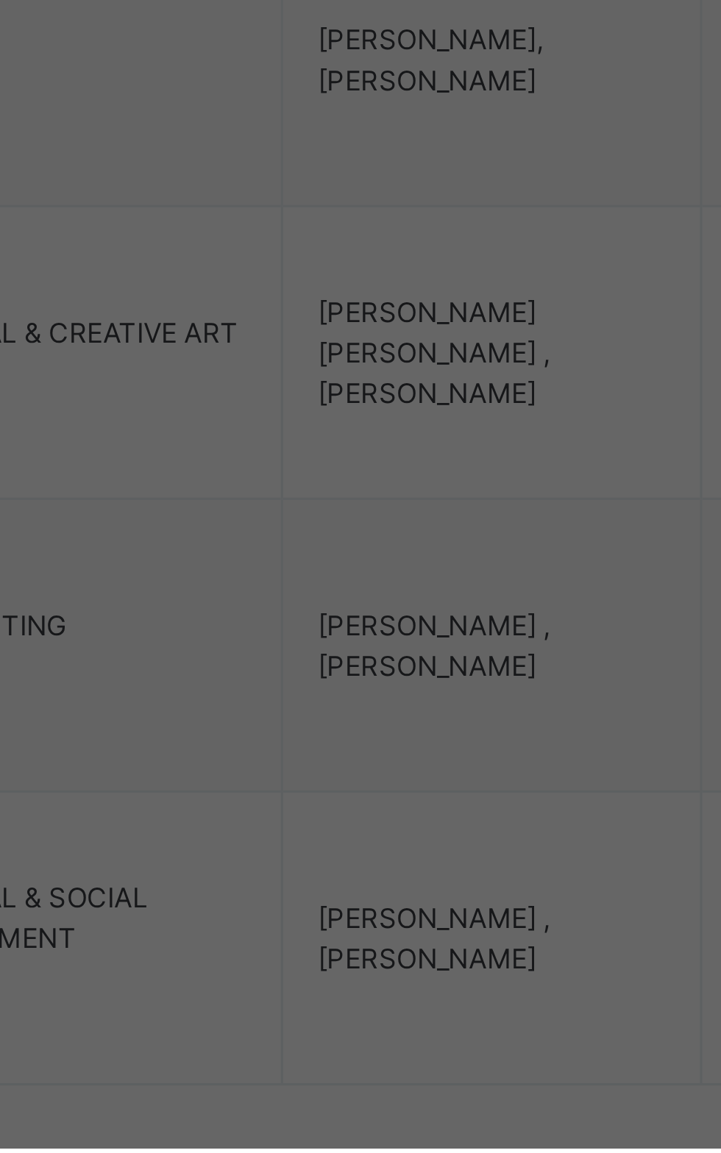
click at [425, 700] on div "Cancel Save" at bounding box center [360, 678] width 216 height 46
click at [386, 700] on div "Cancel Save" at bounding box center [360, 678] width 216 height 46
click at [407, 700] on div "Cancel Save" at bounding box center [360, 678] width 216 height 46
click at [399, 700] on div "Cancel Save" at bounding box center [360, 678] width 216 height 46
click at [424, 700] on div "Cancel Save" at bounding box center [360, 678] width 216 height 46
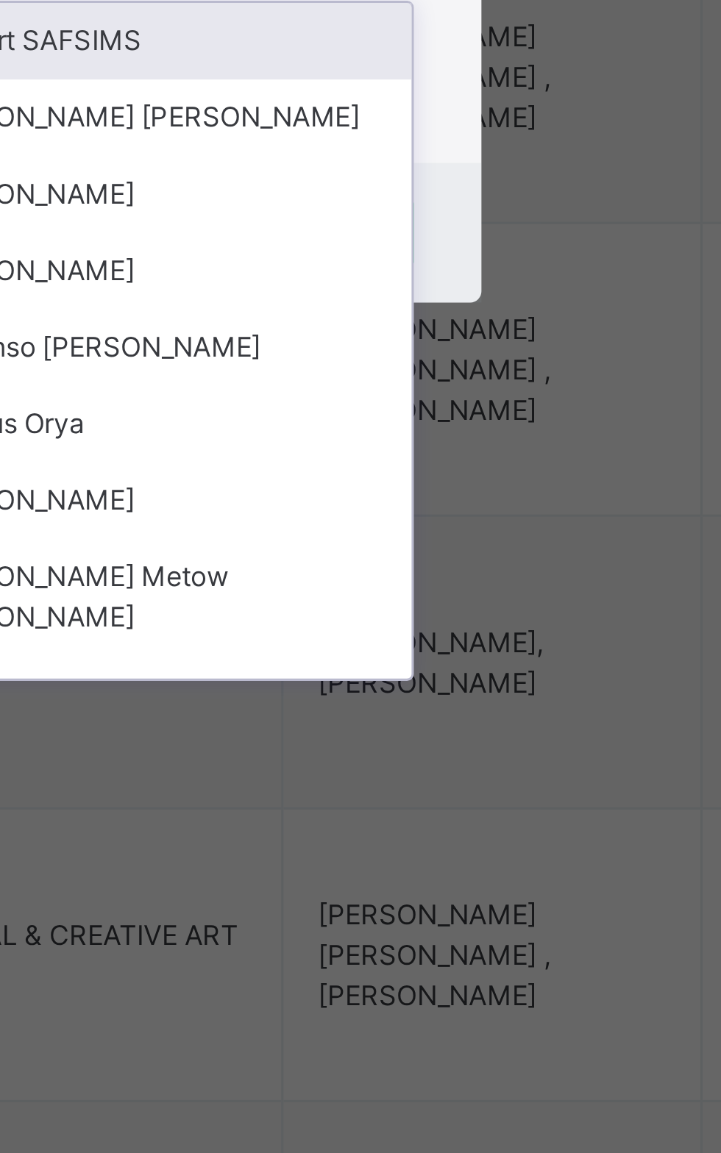
click at [337, 522] on span "Select Teacher" at bounding box center [305, 516] width 63 height 13
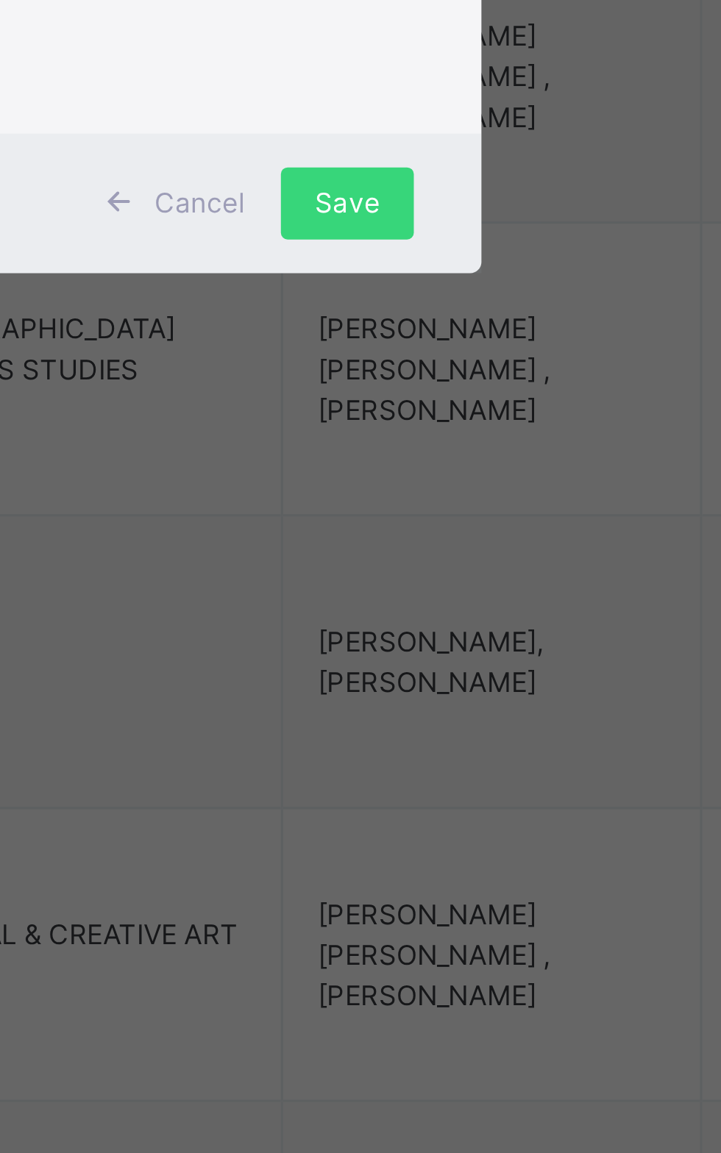
click at [369, 625] on div "Select Teacher option [PERSON_NAME] Joy, deselected. 0 results available. Selec…" at bounding box center [360, 567] width 216 height 115
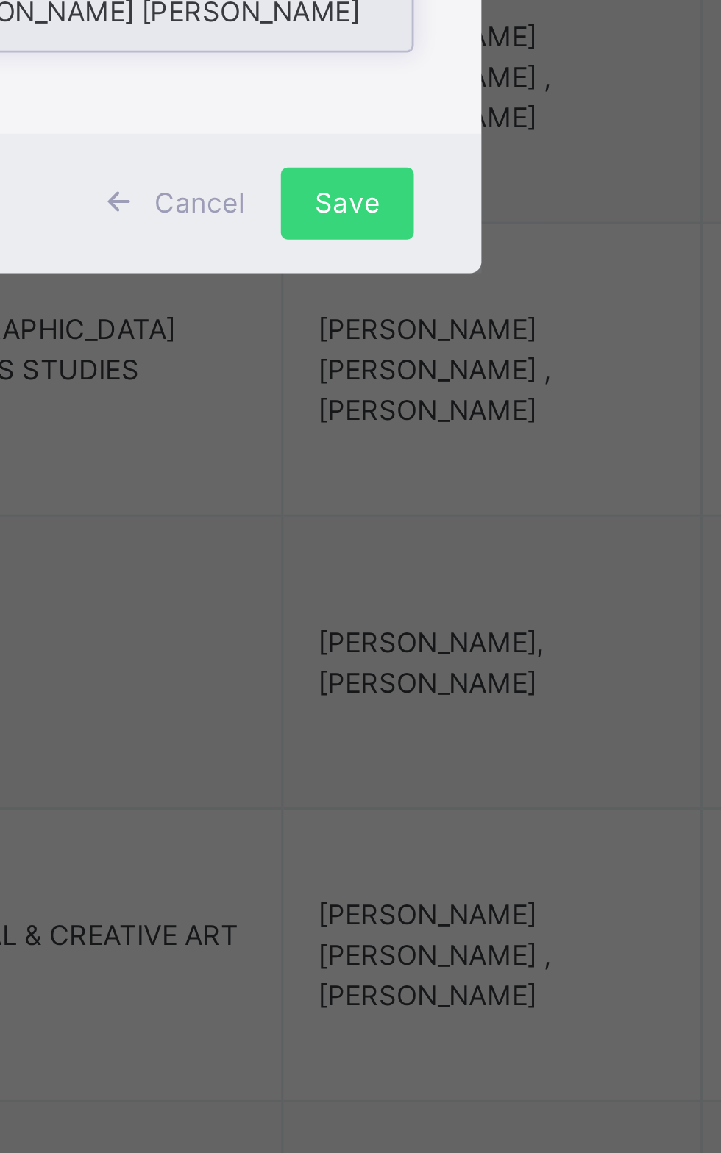
type input "*****"
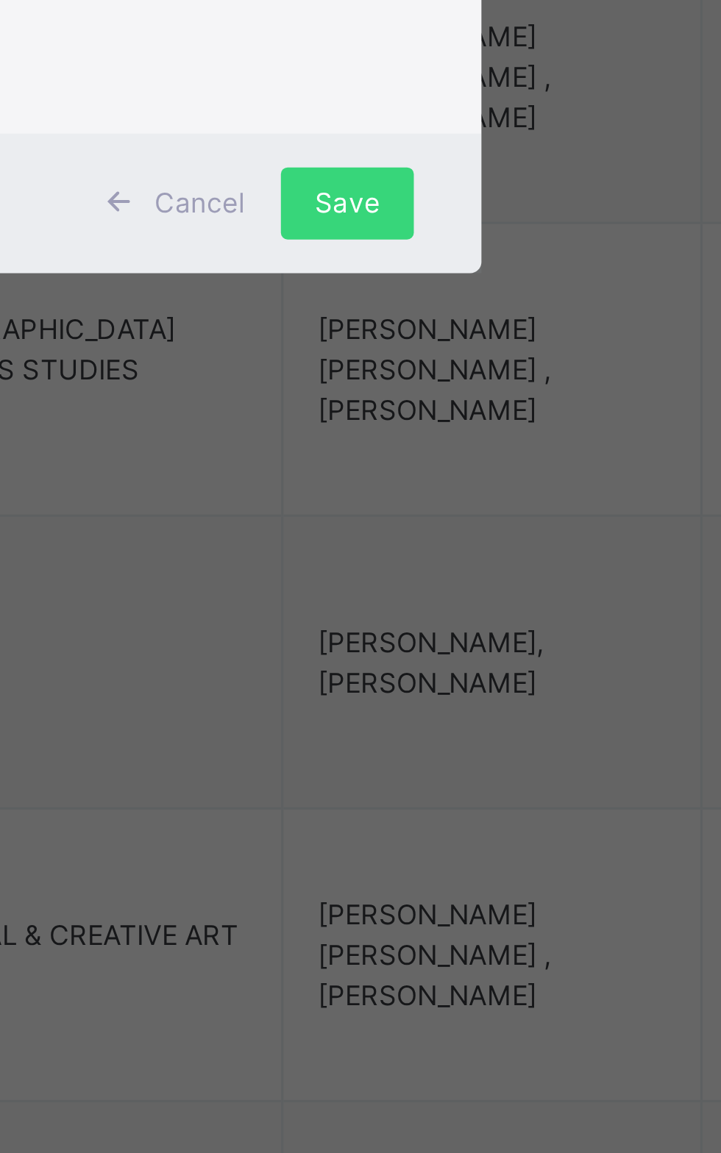
click at [366, 625] on div "Select Teacher [PERSON_NAME]" at bounding box center [360, 567] width 216 height 115
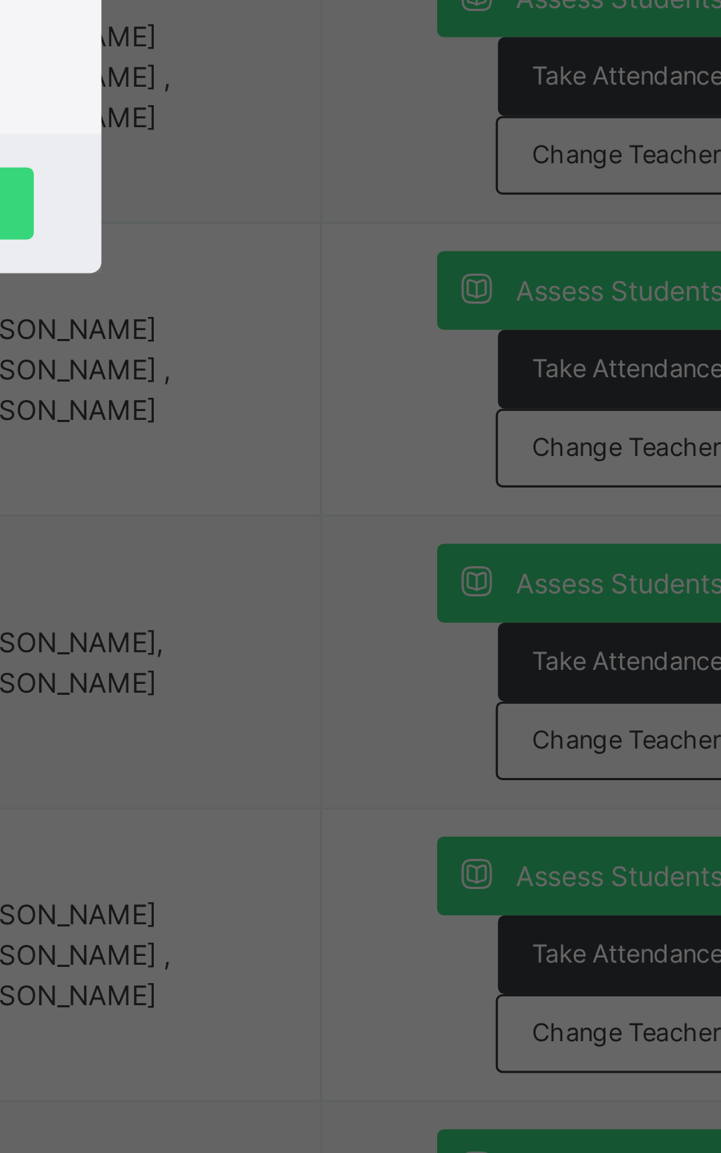
click at [468, 510] on div "Add Subject Teacher" at bounding box center [360, 496] width 216 height 28
click at [446, 564] on div at bounding box center [439, 553] width 14 height 24
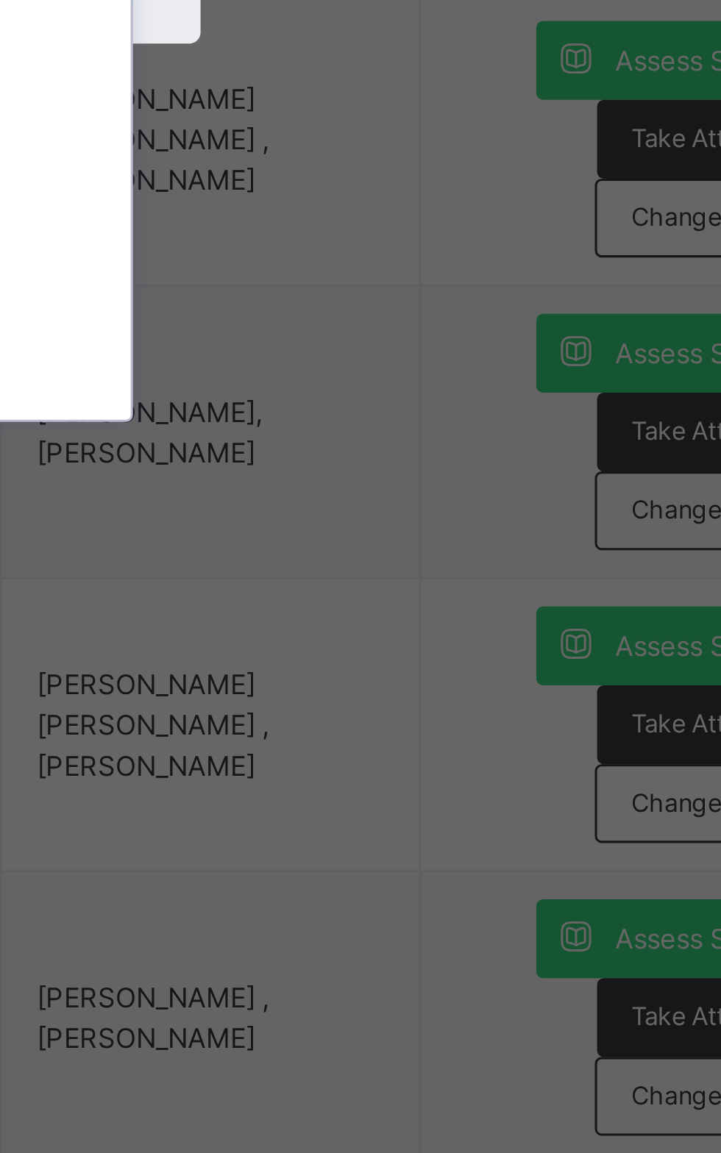
click at [446, 648] on div "[PERSON_NAME] [PERSON_NAME]" at bounding box center [360, 635] width 171 height 25
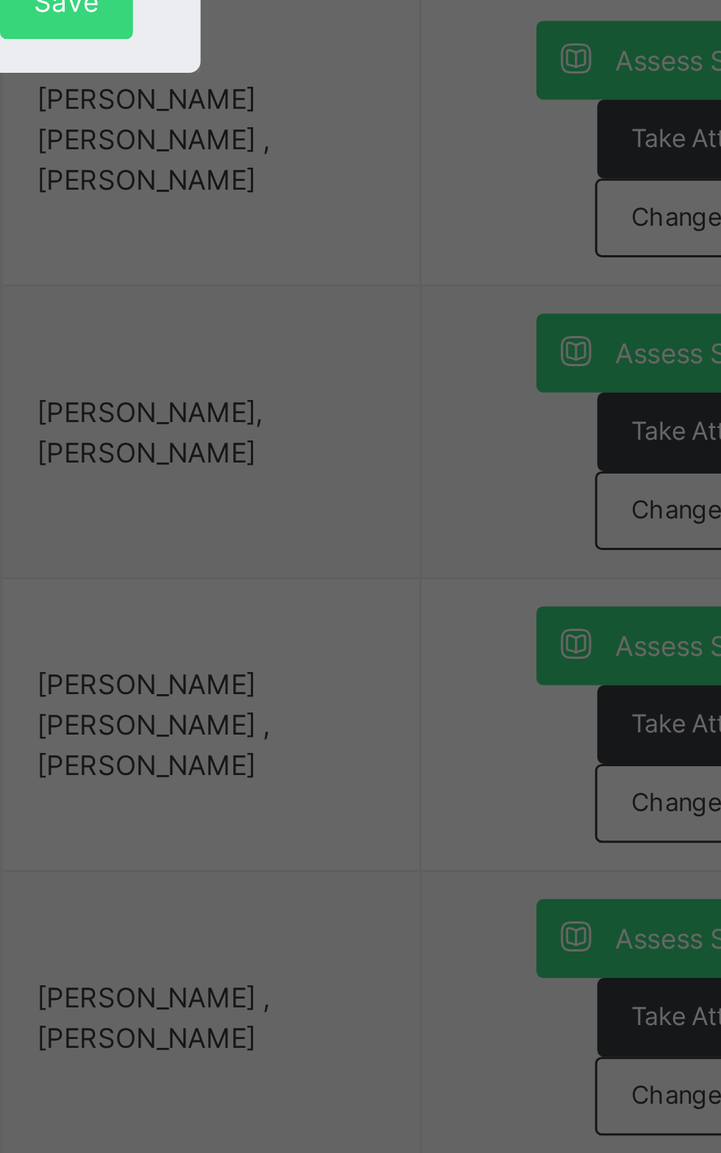
click at [446, 574] on div at bounding box center [439, 562] width 14 height 24
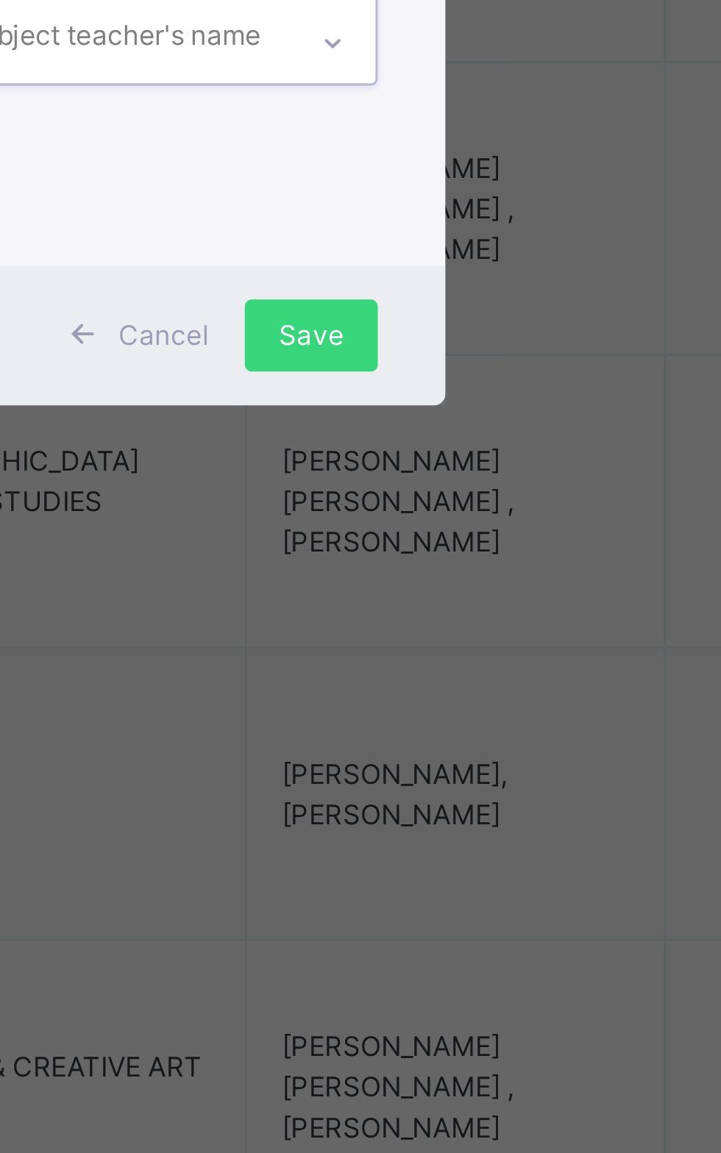
click at [468, 510] on div "Add Subject Teacher" at bounding box center [360, 496] width 216 height 28
click at [362, 660] on span at bounding box center [350, 648] width 24 height 24
click at [404, 725] on td "[PERSON_NAME] [PERSON_NAME] , [PERSON_NAME]" at bounding box center [472, 703] width 136 height 96
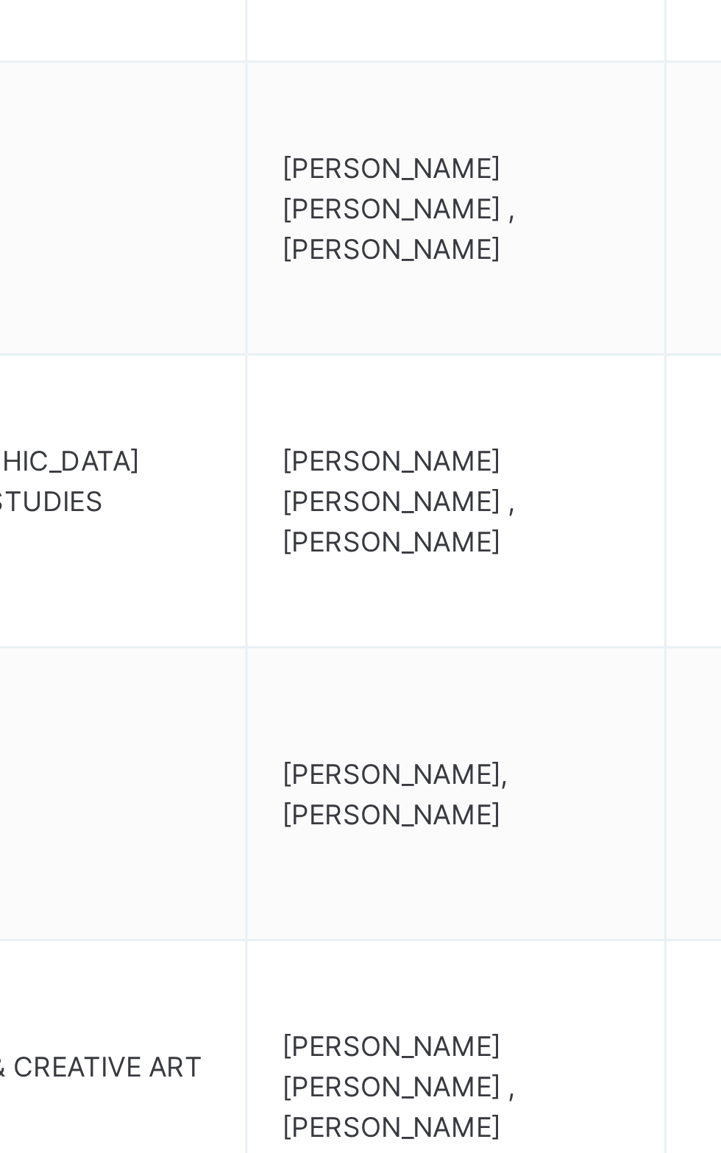
click at [488, 587] on td "[PERSON_NAME] [PERSON_NAME] , [PERSON_NAME]" at bounding box center [472, 607] width 136 height 96
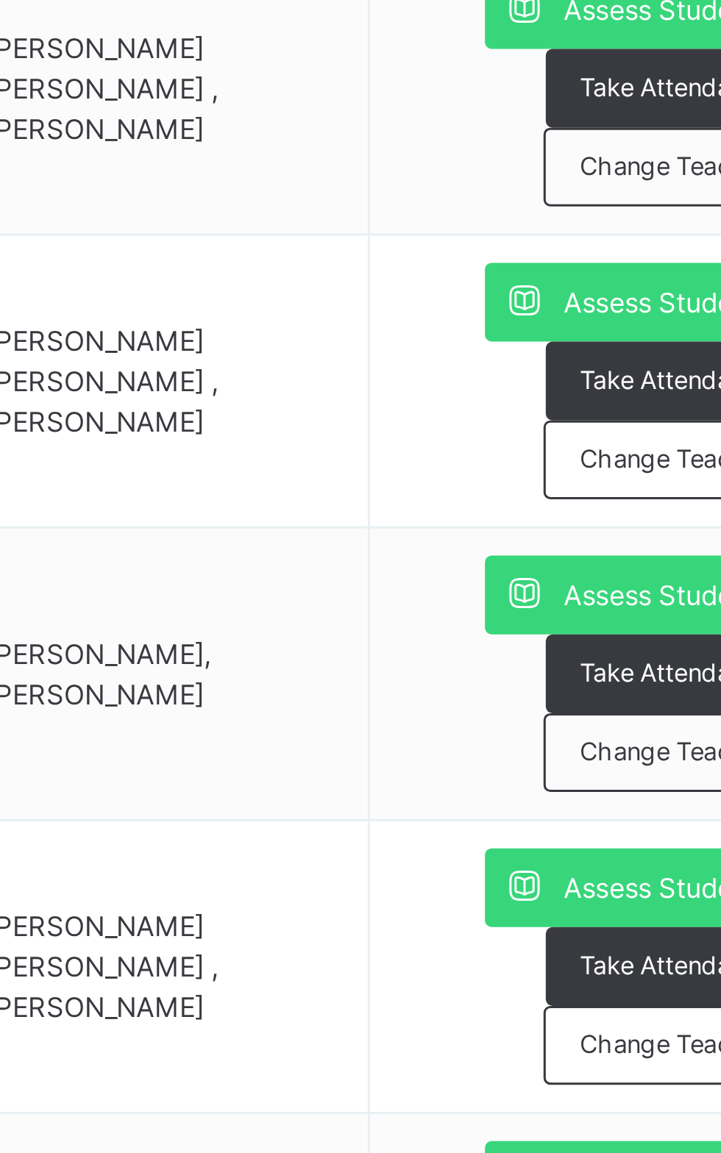
click at [607, 827] on div "Change Teacher" at bounding box center [639, 823] width 85 height 26
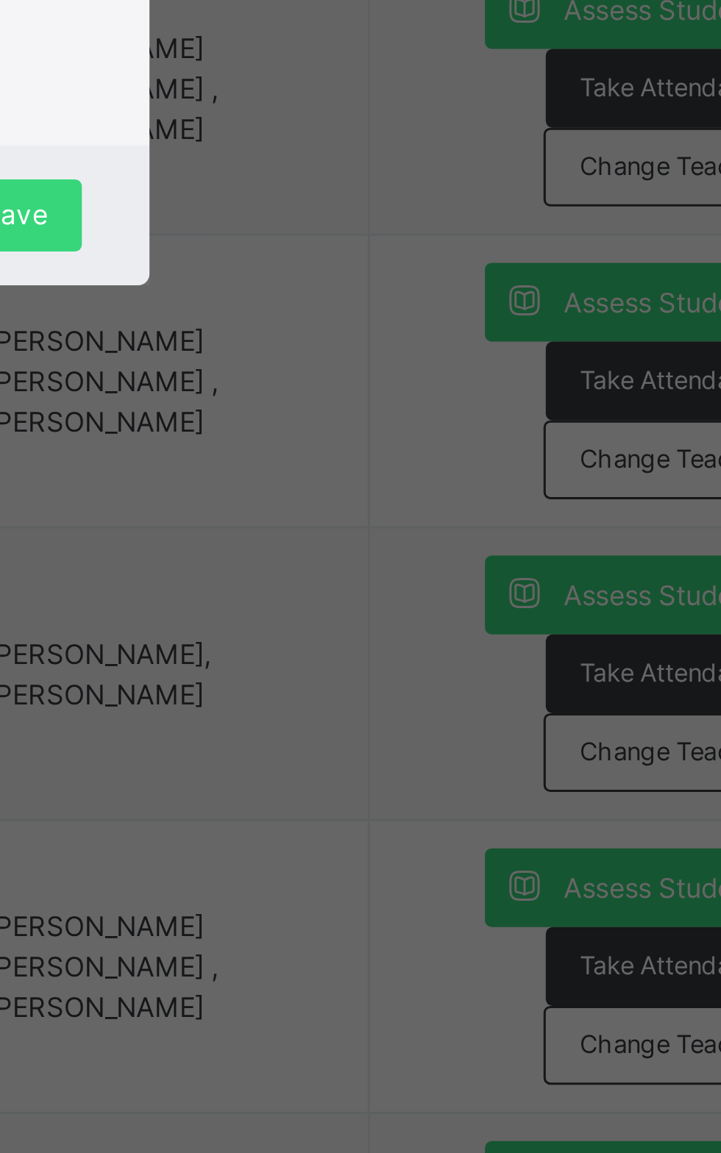
click at [369, 625] on div "Select Teacher Select subject teacher's name" at bounding box center [360, 567] width 216 height 115
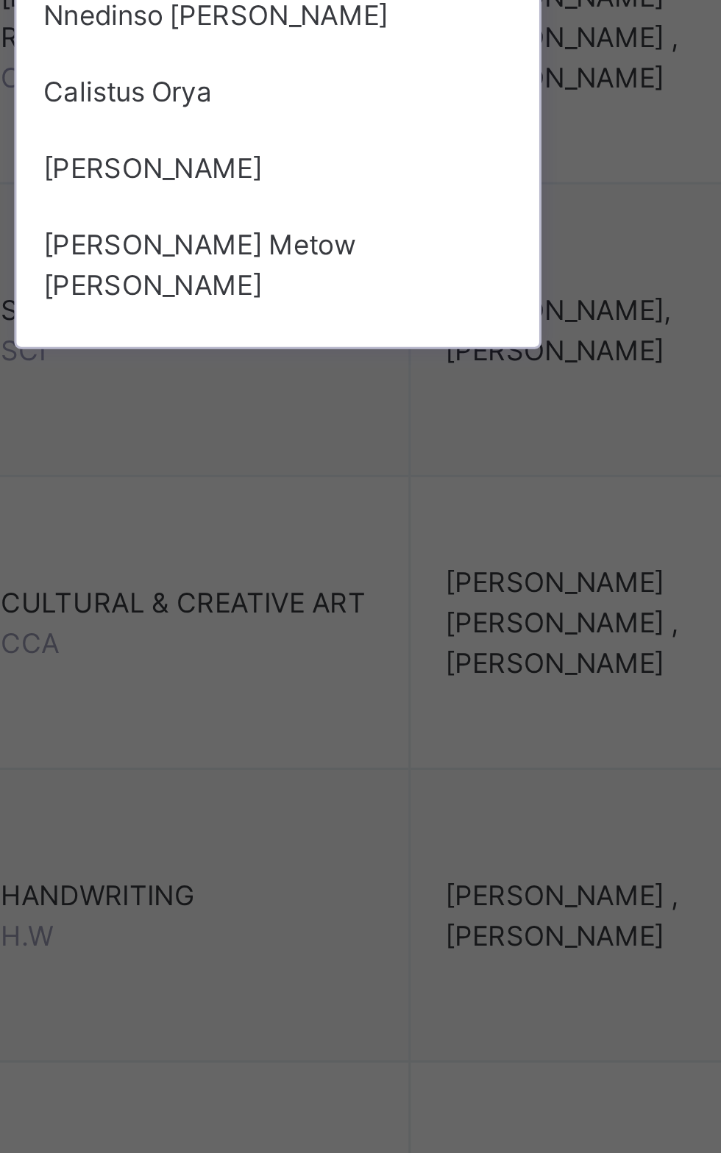
click at [434, 708] on div "Nnedinso [PERSON_NAME]" at bounding box center [360, 695] width 171 height 25
click at [438, 882] on div "× Add Subject Teacher Select Teacher option [PERSON_NAME] [PERSON_NAME], select…" at bounding box center [360, 576] width 721 height 1153
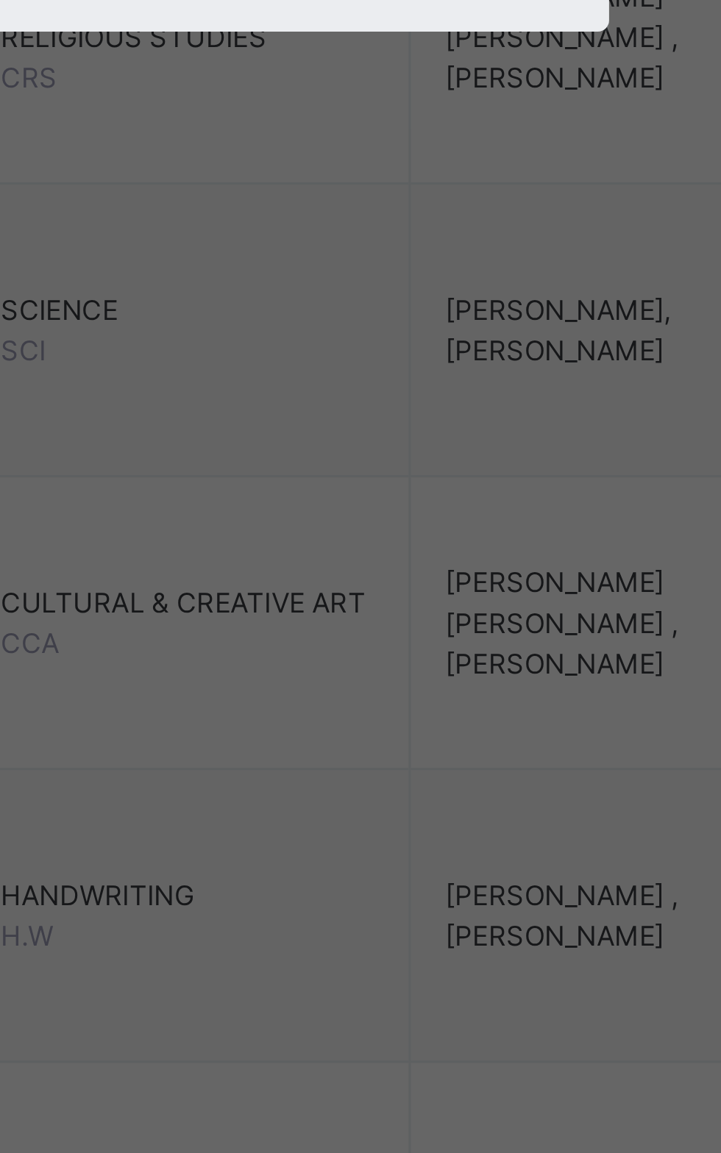
click at [407, 875] on div "× Add Subject Teacher Select Teacher [PERSON_NAME] [PERSON_NAME] [PERSON_NAME] …" at bounding box center [360, 576] width 721 height 1153
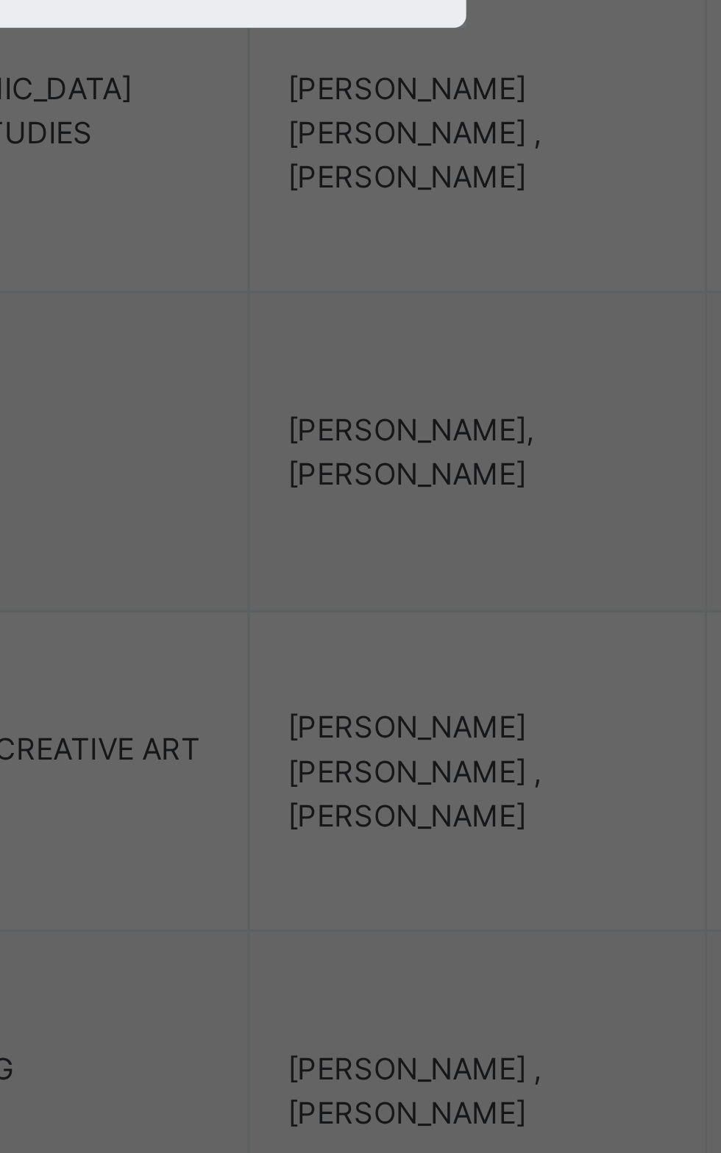
click at [407, 598] on div "[PERSON_NAME]" at bounding box center [360, 585] width 171 height 25
type input "***"
click at [446, 564] on div at bounding box center [439, 553] width 14 height 24
click at [443, 560] on icon at bounding box center [439, 552] width 9 height 15
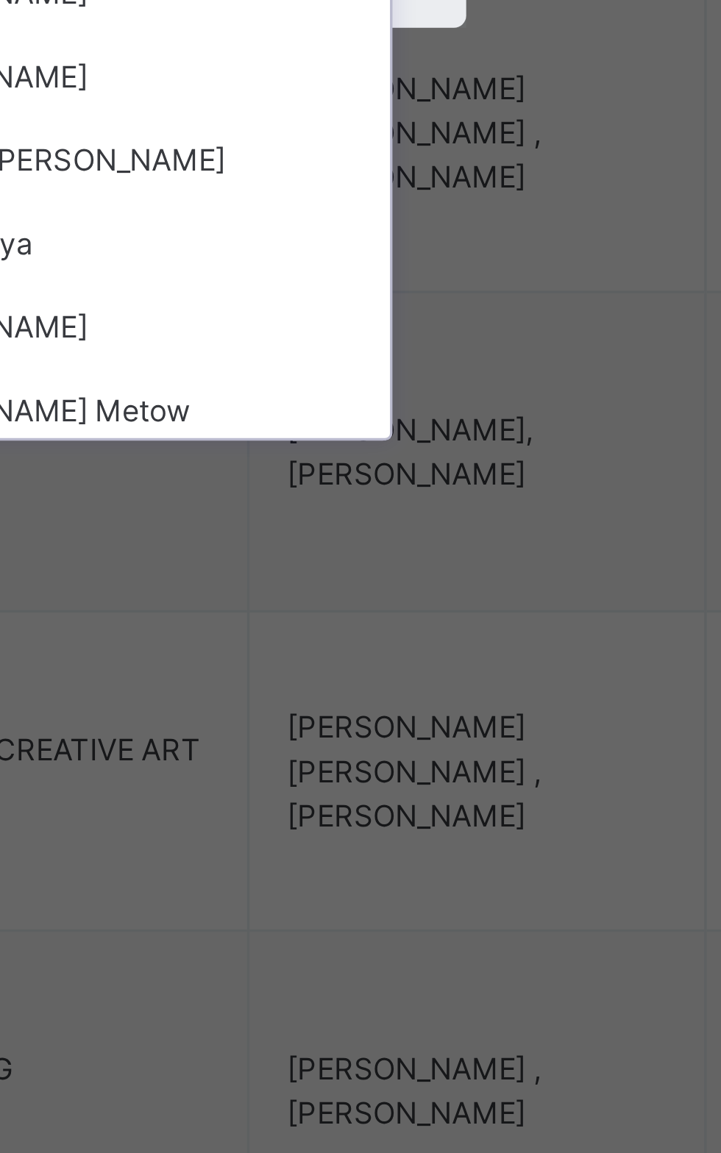
click at [446, 648] on div "[PERSON_NAME] [PERSON_NAME]" at bounding box center [360, 635] width 171 height 25
click at [441, 671] on div "Cancel Save" at bounding box center [360, 648] width 216 height 46
click at [437, 671] on div "Cancel Save" at bounding box center [360, 648] width 216 height 46
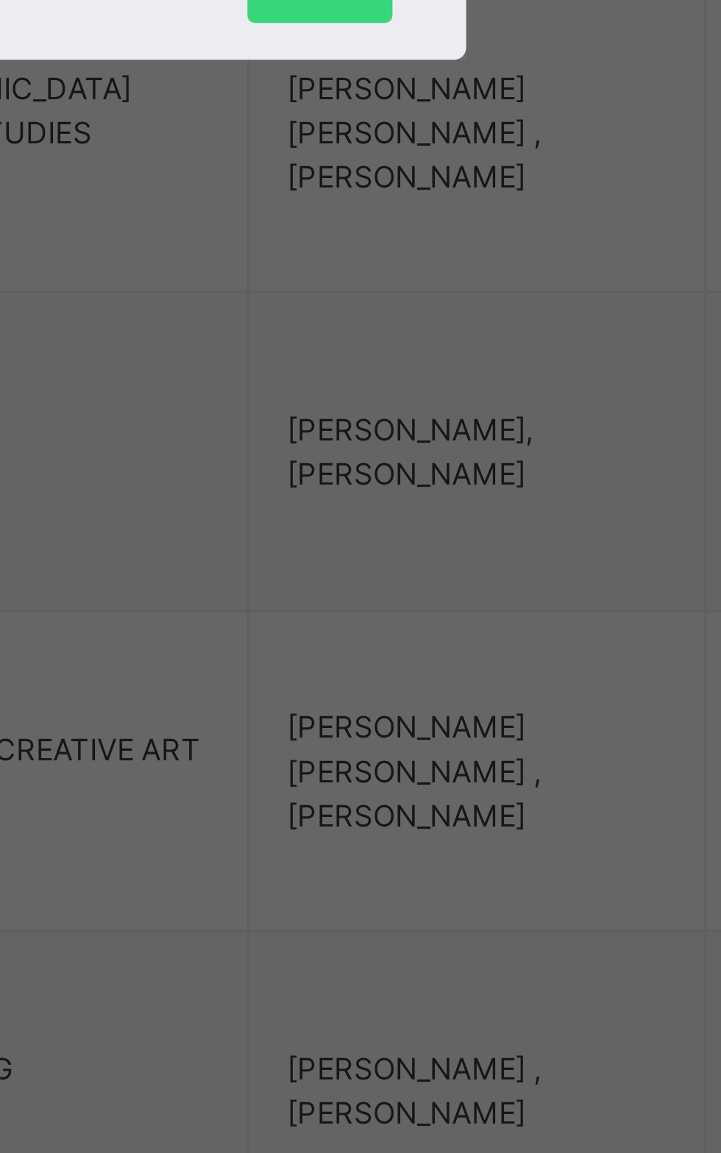
click at [443, 569] on icon at bounding box center [439, 562] width 9 height 15
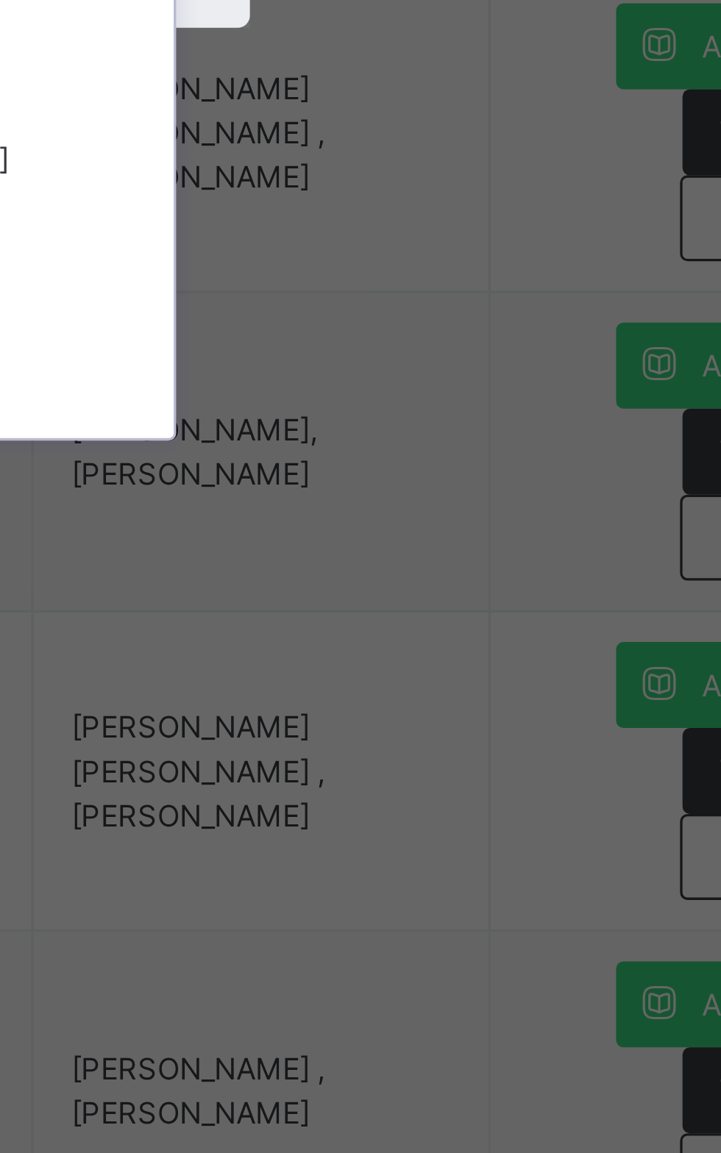
click at [427, 598] on div "[PERSON_NAME]" at bounding box center [360, 585] width 171 height 25
click at [446, 618] on div "Select Teacher option [PERSON_NAME] [PERSON_NAME], selected. option [PERSON_NAM…" at bounding box center [360, 568] width 172 height 100
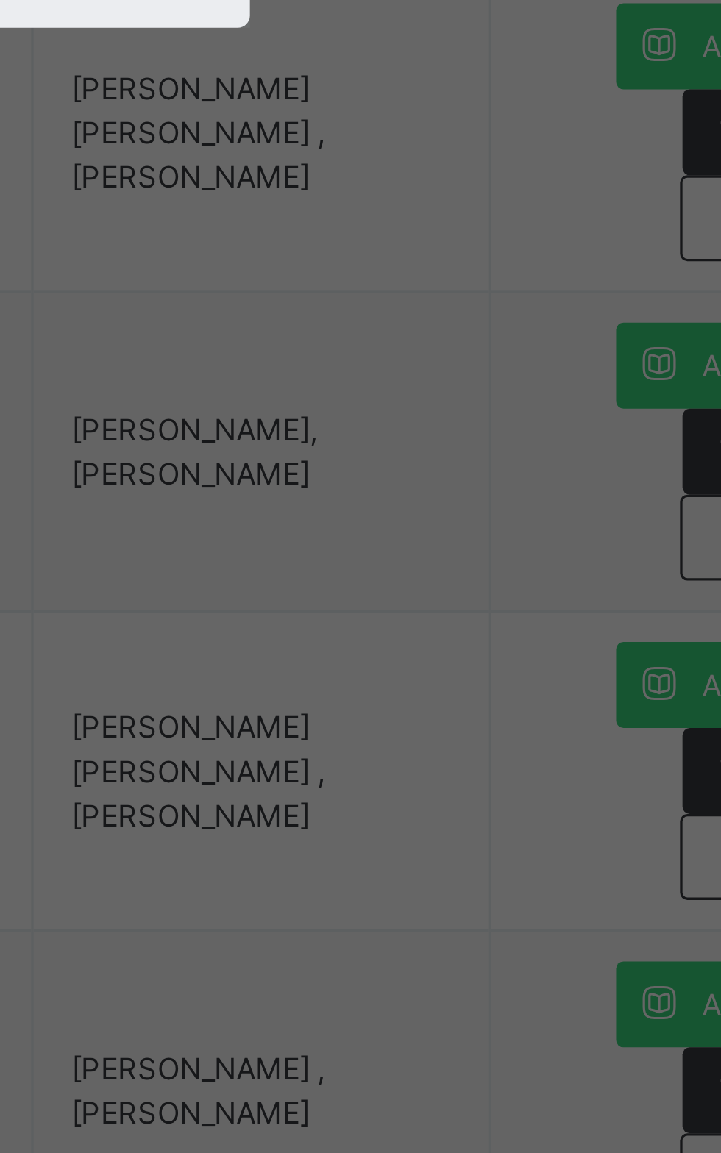
click at [446, 564] on div at bounding box center [439, 553] width 14 height 24
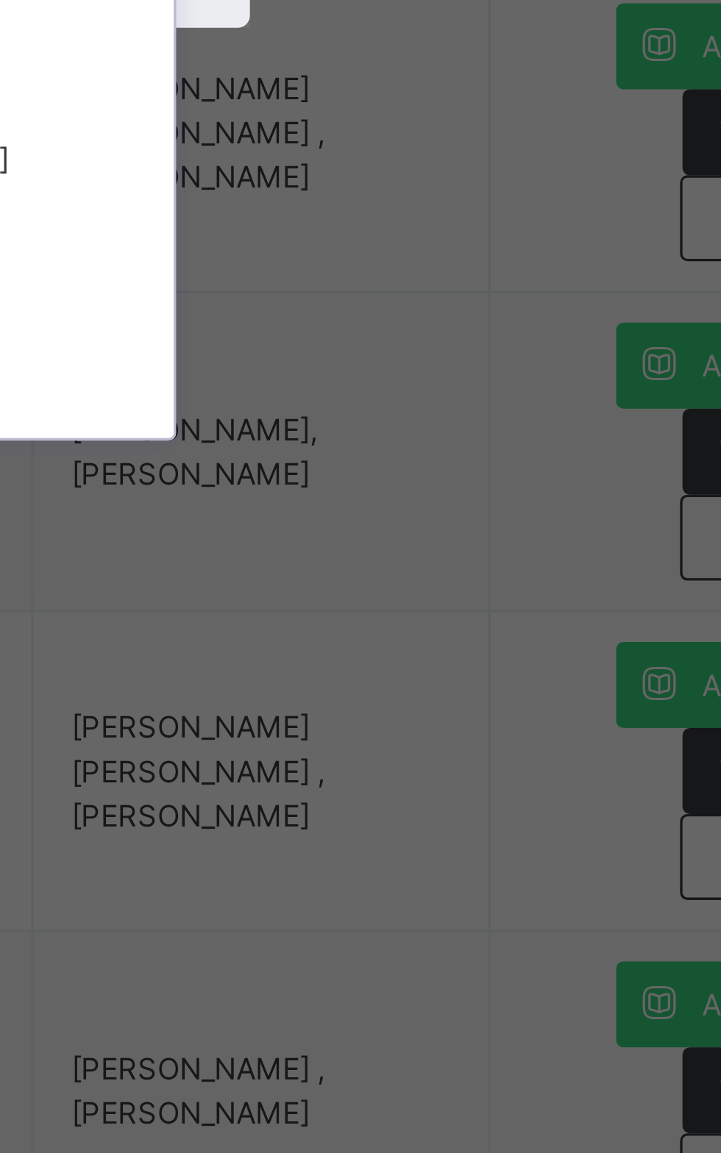
click at [446, 648] on div "[PERSON_NAME] [PERSON_NAME]" at bounding box center [360, 635] width 171 height 25
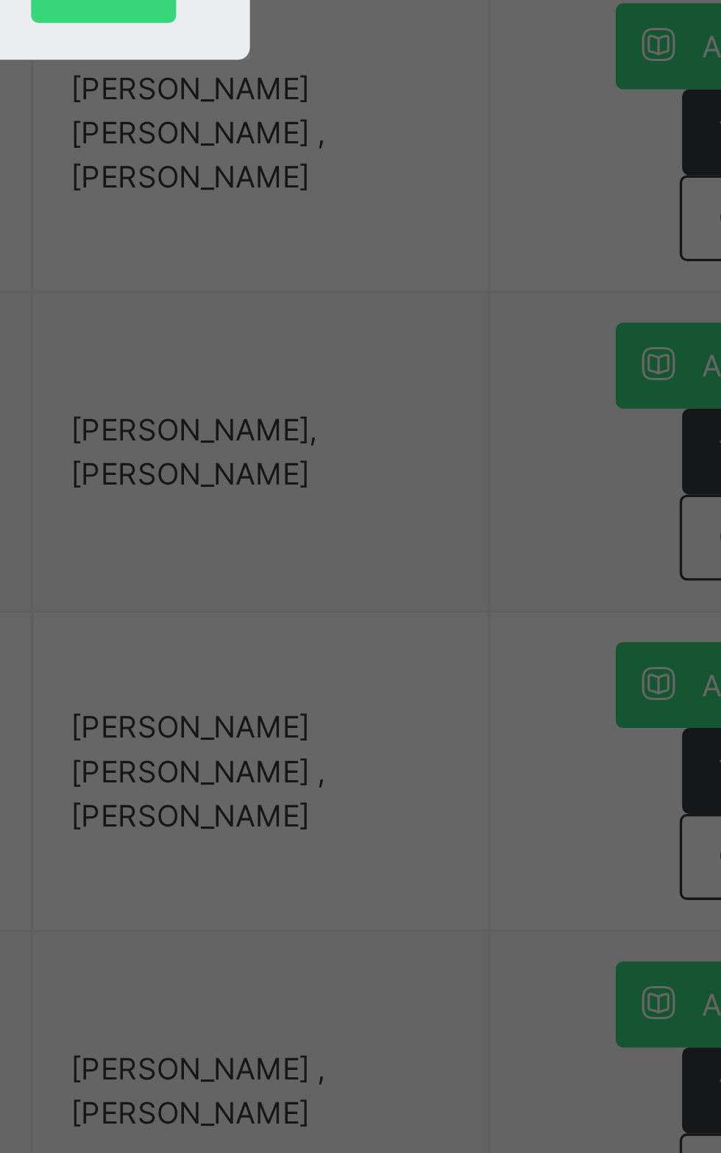
click at [433, 628] on div "Select Teacher [PERSON_NAME] [PERSON_NAME]" at bounding box center [360, 568] width 172 height 120
click at [435, 664] on span "Save" at bounding box center [424, 657] width 21 height 13
type input "***"
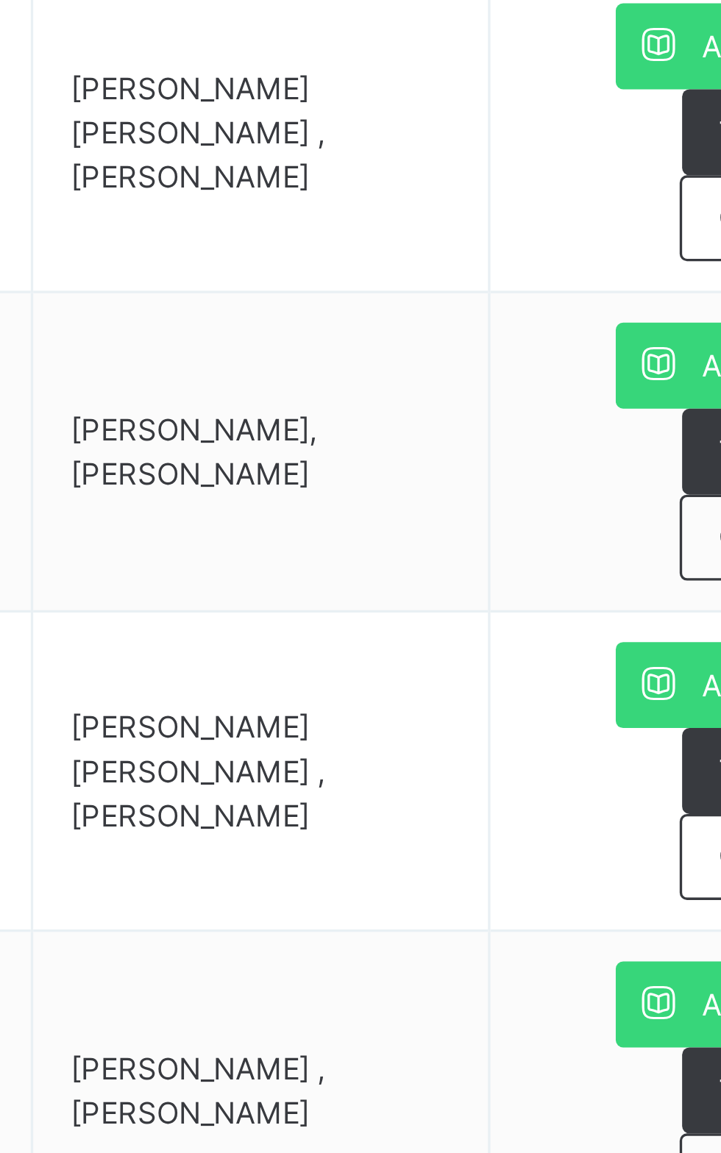
type input "***"
click at [615, 1017] on span "Change Teacher" at bounding box center [640, 1014] width 62 height 13
click at [0, 0] on div "× Add Subject Teacher Select Teacher Select subject teacher's name Cancel Save" at bounding box center [0, 0] width 0 height 0
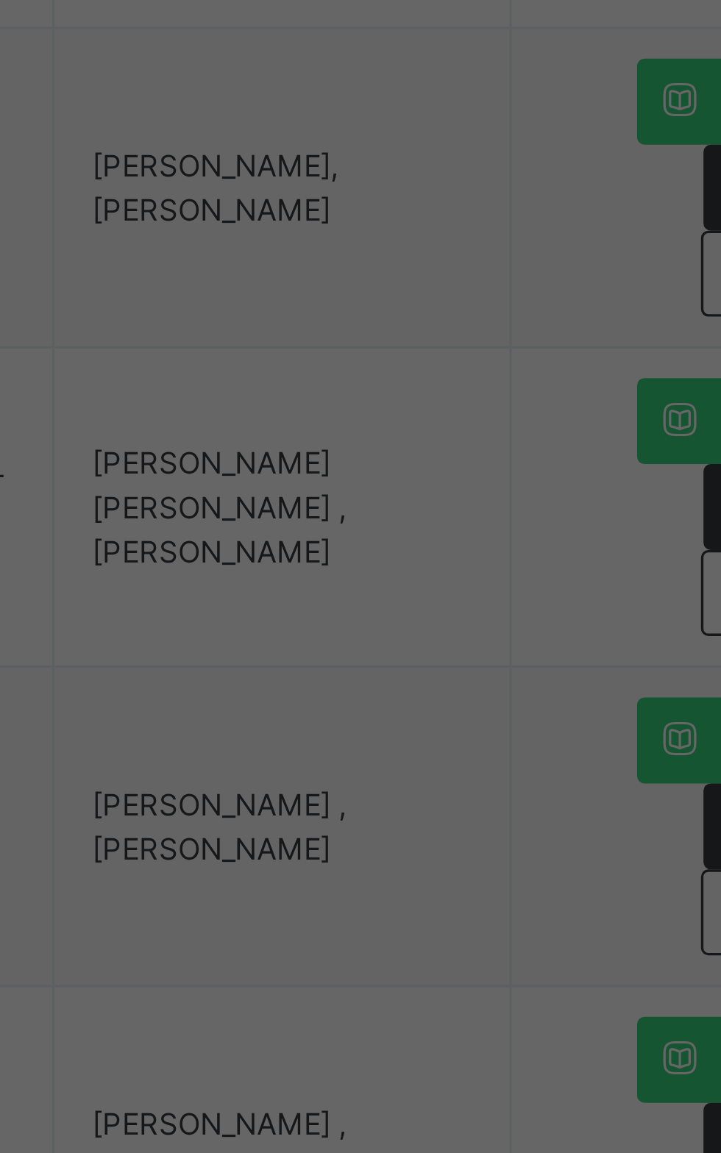
click at [530, 911] on div "× Add Subject Teacher Select Teacher option [PERSON_NAME] Joy, deselected. 0 re…" at bounding box center [360, 576] width 721 height 1153
click at [435, 664] on span "Save" at bounding box center [424, 657] width 21 height 13
click at [446, 669] on div "Save" at bounding box center [424, 658] width 43 height 24
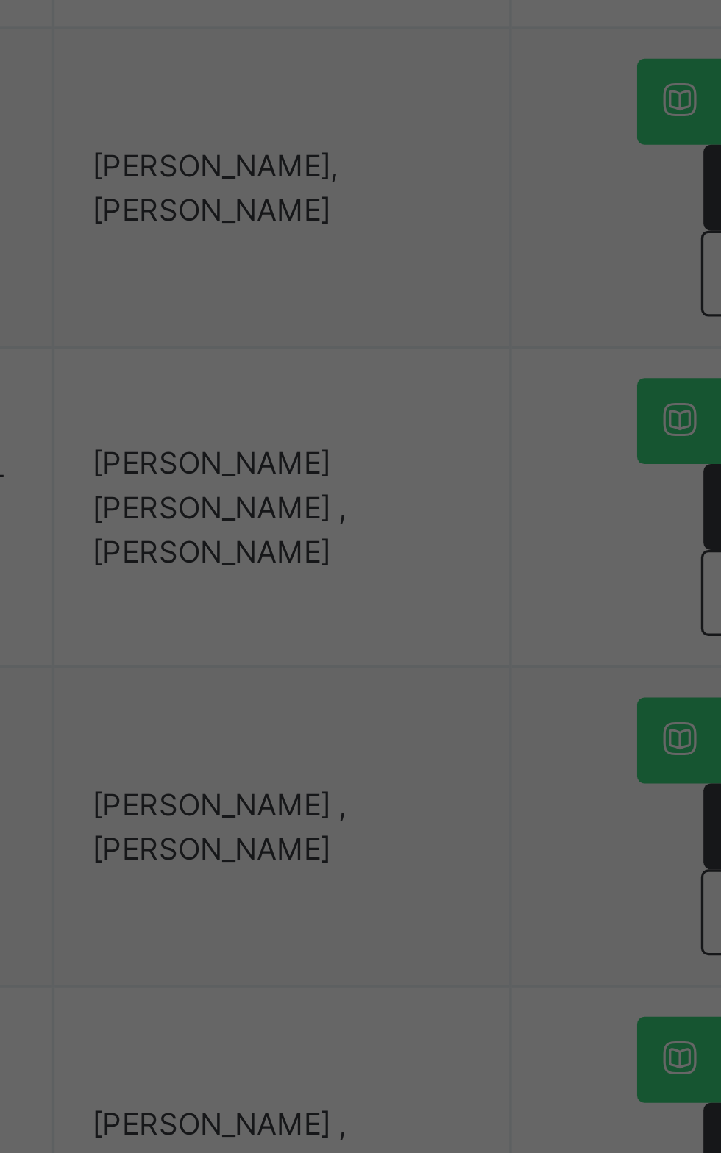
click at [446, 669] on div "Save" at bounding box center [424, 658] width 43 height 24
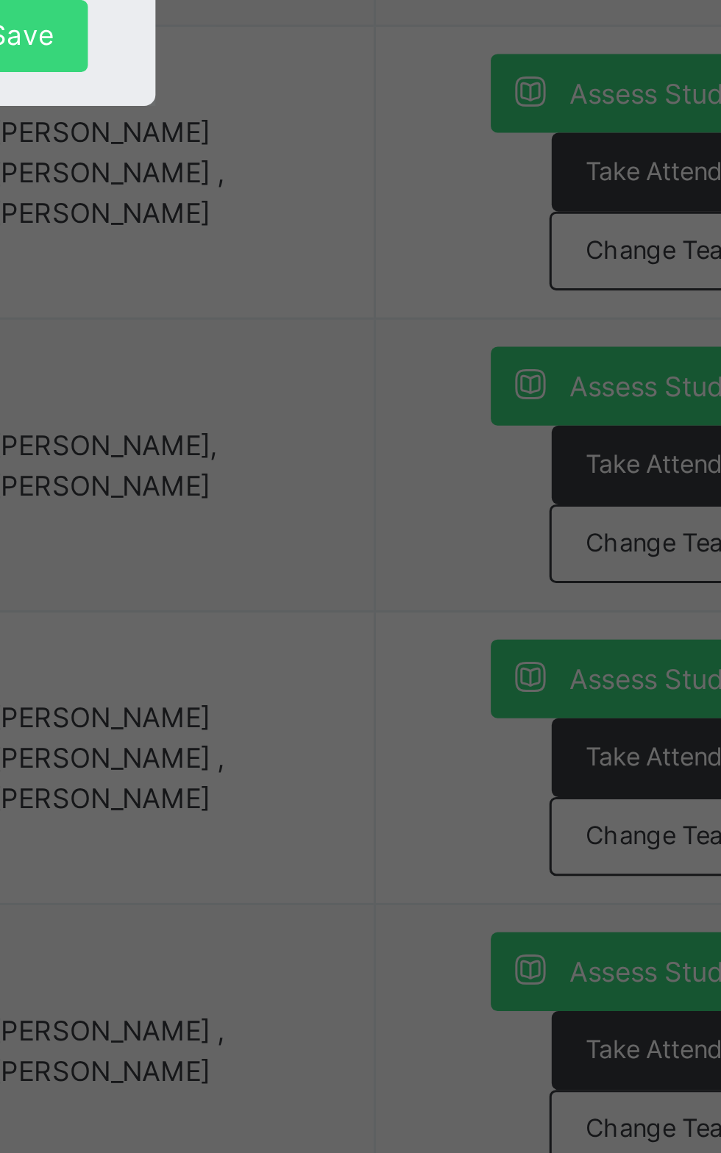
click at [446, 669] on div "Save" at bounding box center [424, 658] width 43 height 24
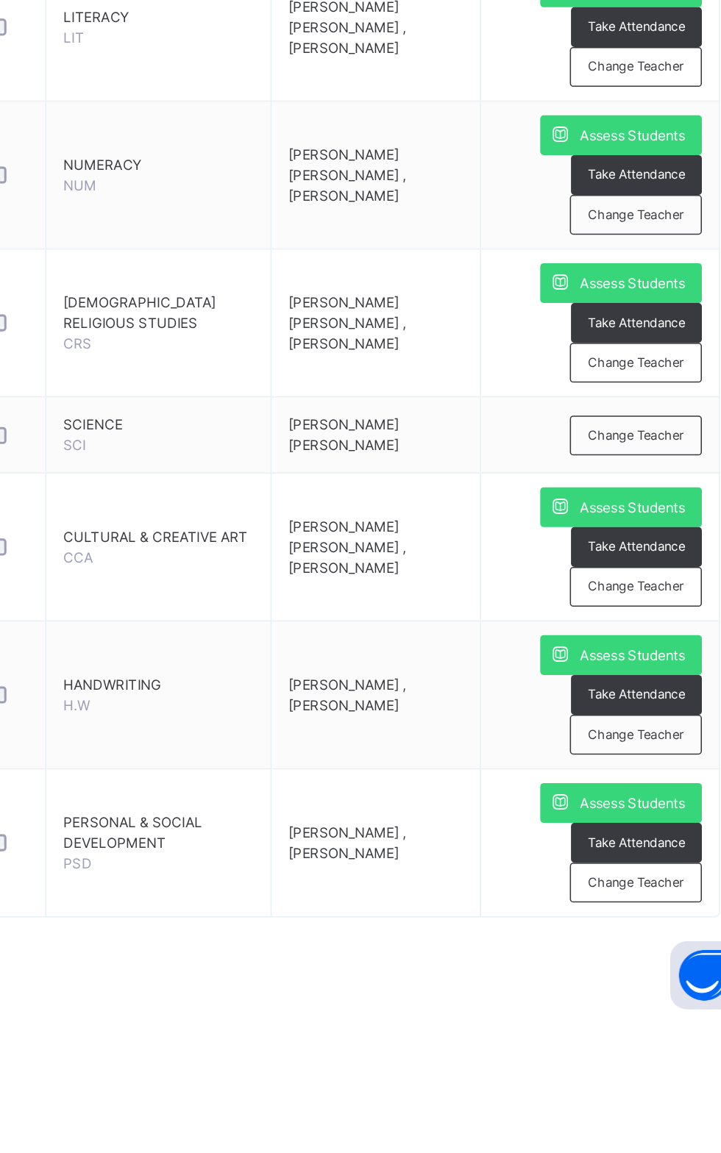
click at [604, 1068] on div "Change Teacher" at bounding box center [639, 1064] width 85 height 26
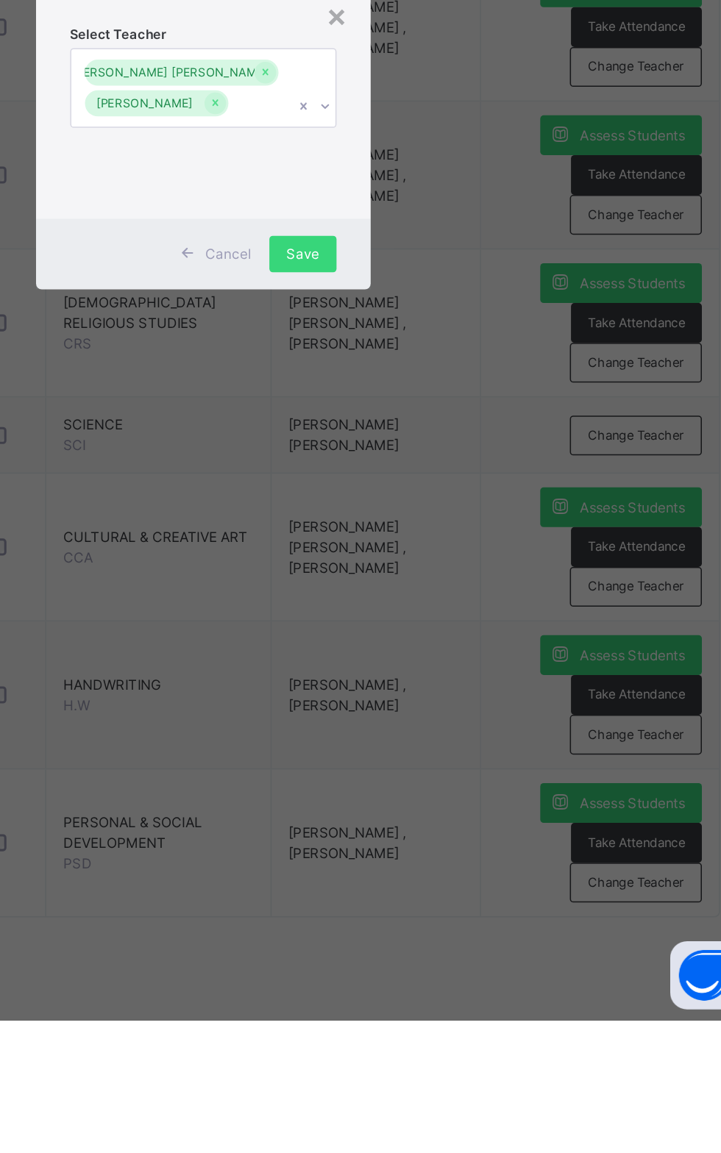
click at [446, 669] on div "Save" at bounding box center [424, 658] width 43 height 24
click at [435, 664] on span "Save" at bounding box center [424, 657] width 21 height 13
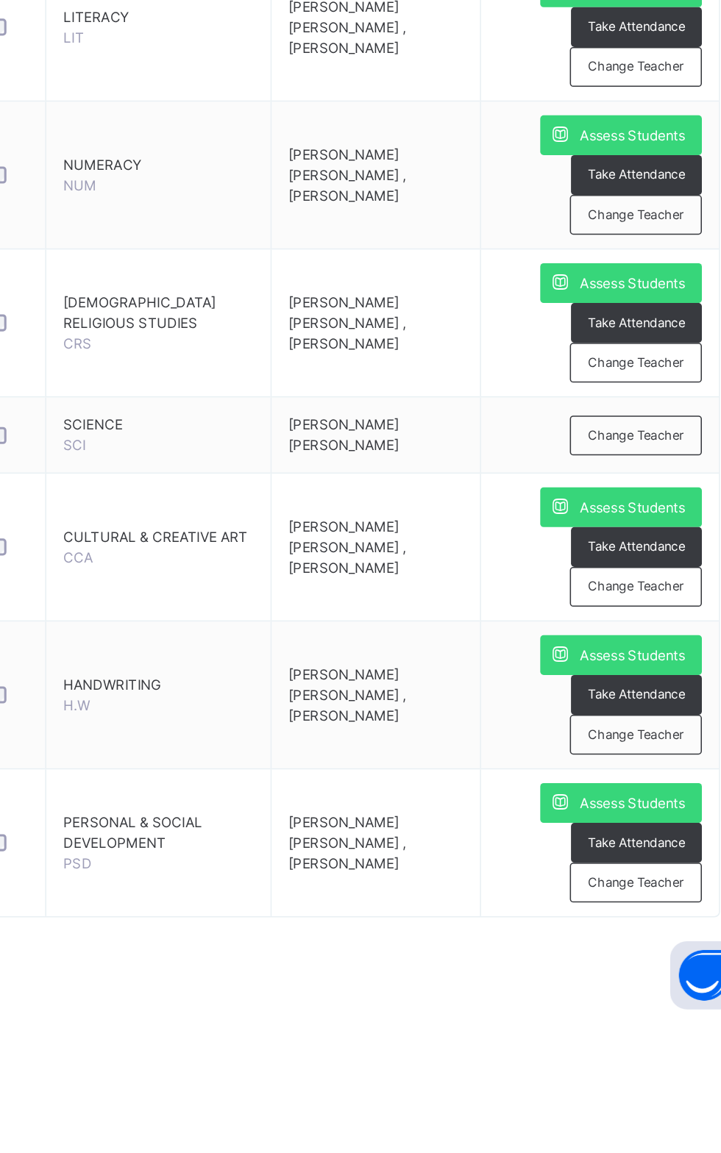
click at [614, 769] on span "Change Teacher" at bounding box center [640, 775] width 62 height 13
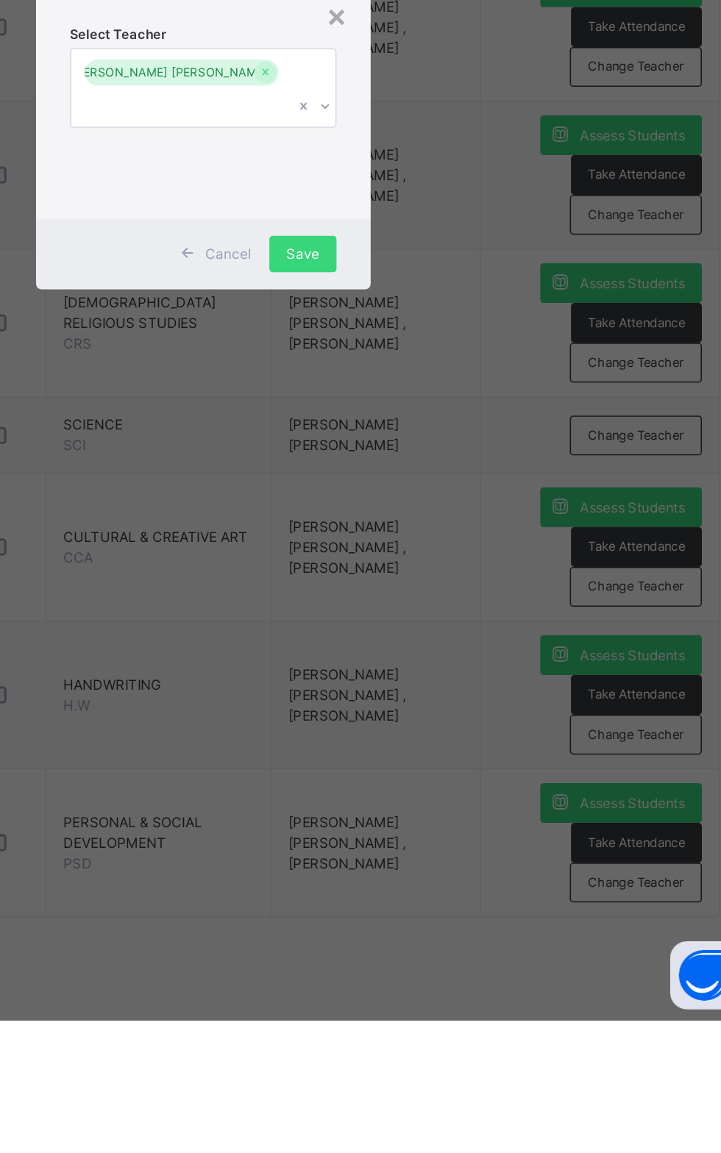
click at [443, 569] on icon at bounding box center [439, 562] width 9 height 15
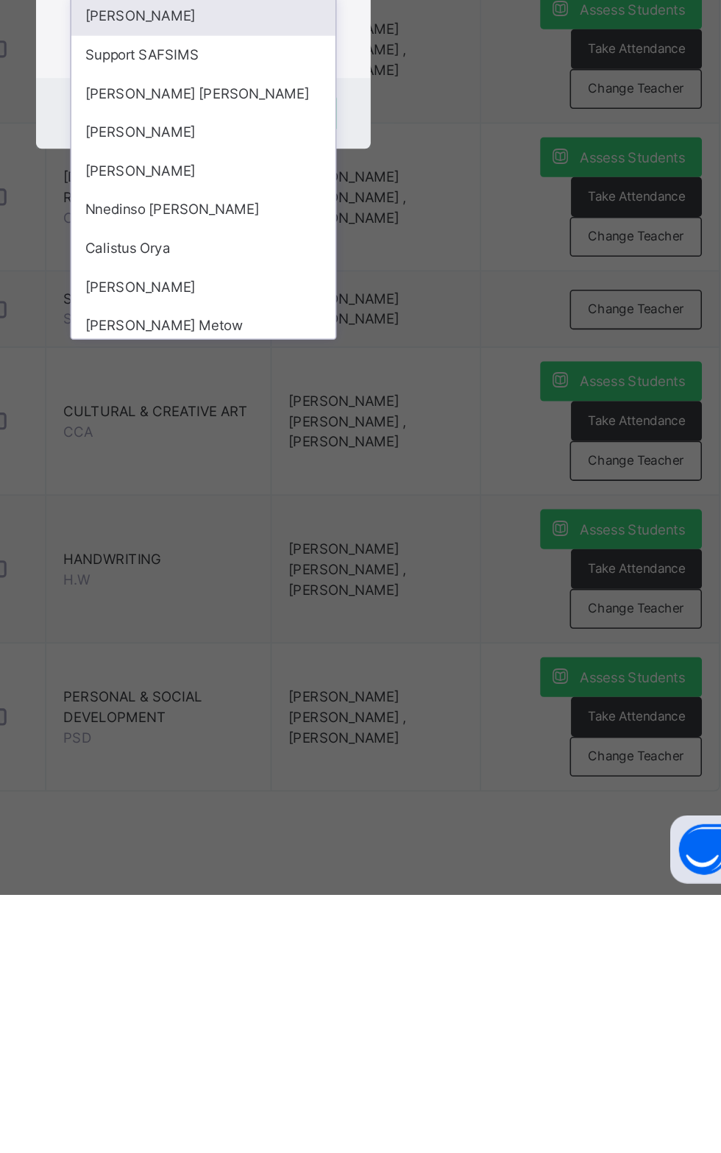
click at [435, 673] on div "[PERSON_NAME]" at bounding box center [360, 660] width 171 height 25
click at [396, 671] on div "Cancel Save" at bounding box center [360, 648] width 216 height 46
click at [446, 648] on div "[PERSON_NAME] [PERSON_NAME]" at bounding box center [360, 635] width 171 height 25
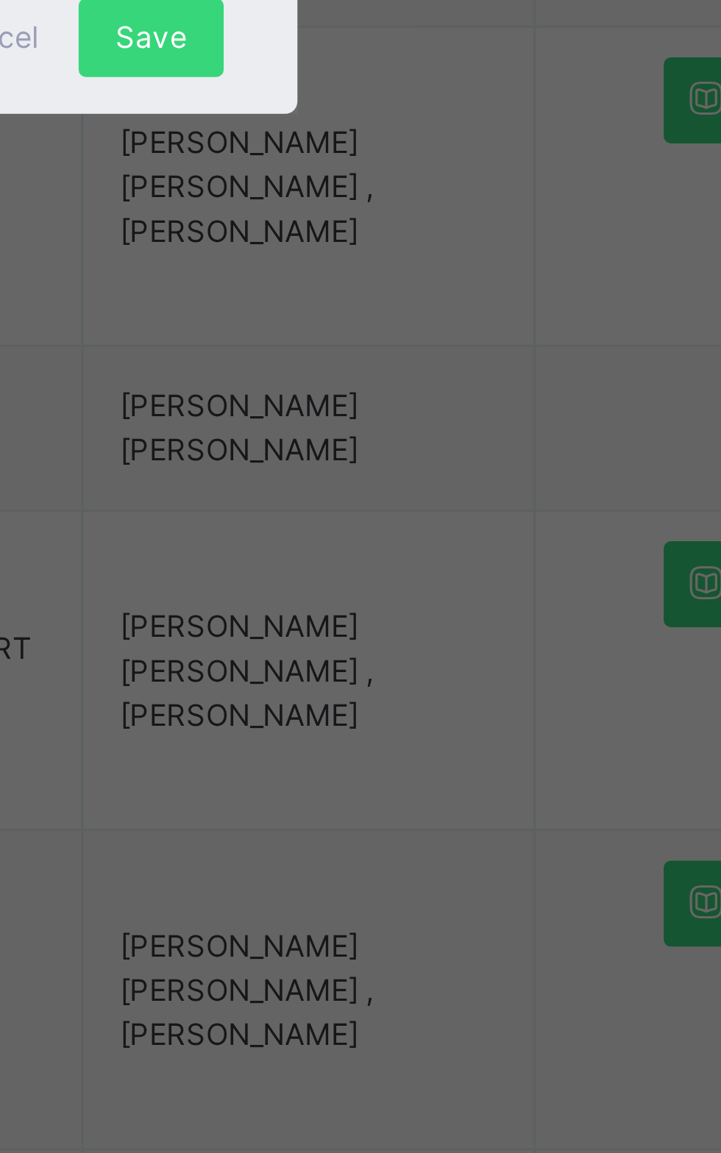
click at [415, 607] on div "[PERSON_NAME]" at bounding box center [360, 594] width 171 height 25
type input "***"
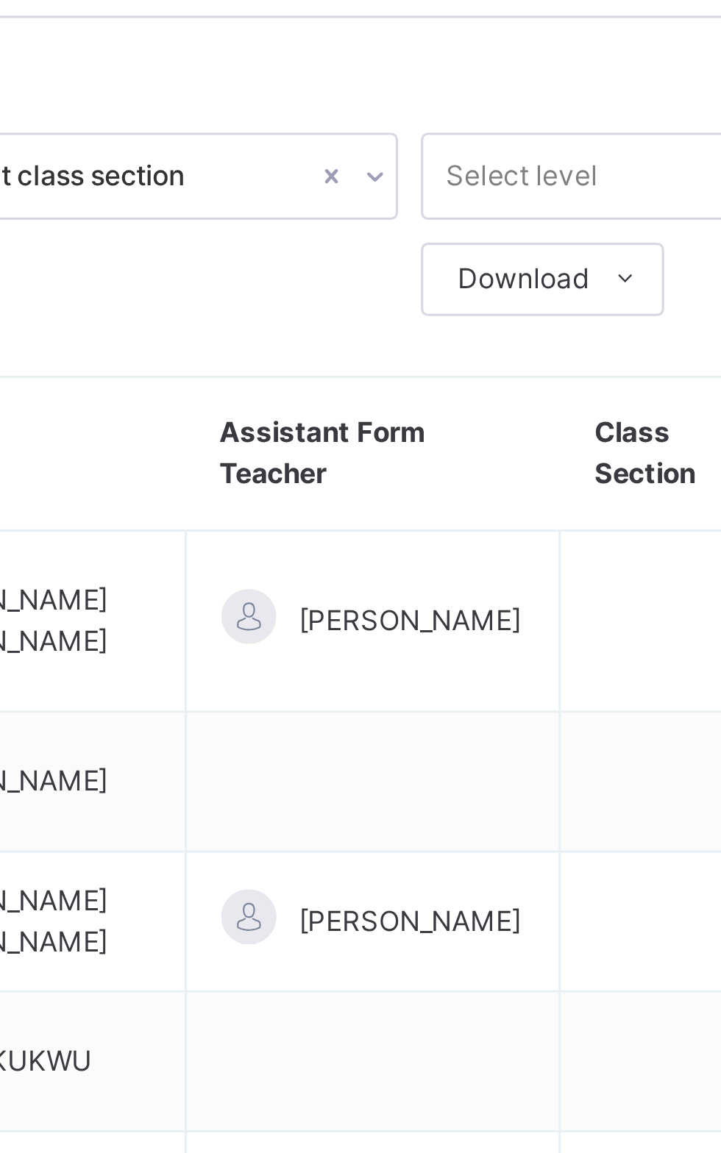
click at [652, 244] on div at bounding box center [660, 252] width 20 height 16
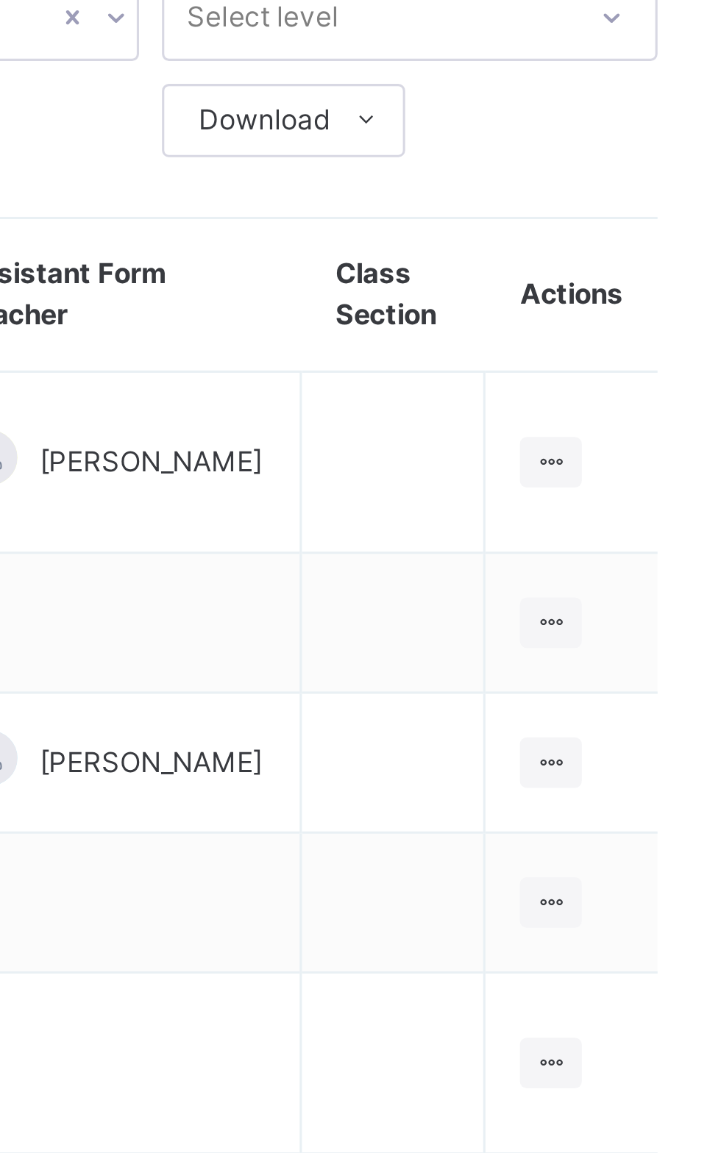
click at [0, 0] on ul "View Class Assign form Teacher" at bounding box center [0, 0] width 0 height 0
click at [0, 0] on div "View Class" at bounding box center [0, 0] width 0 height 0
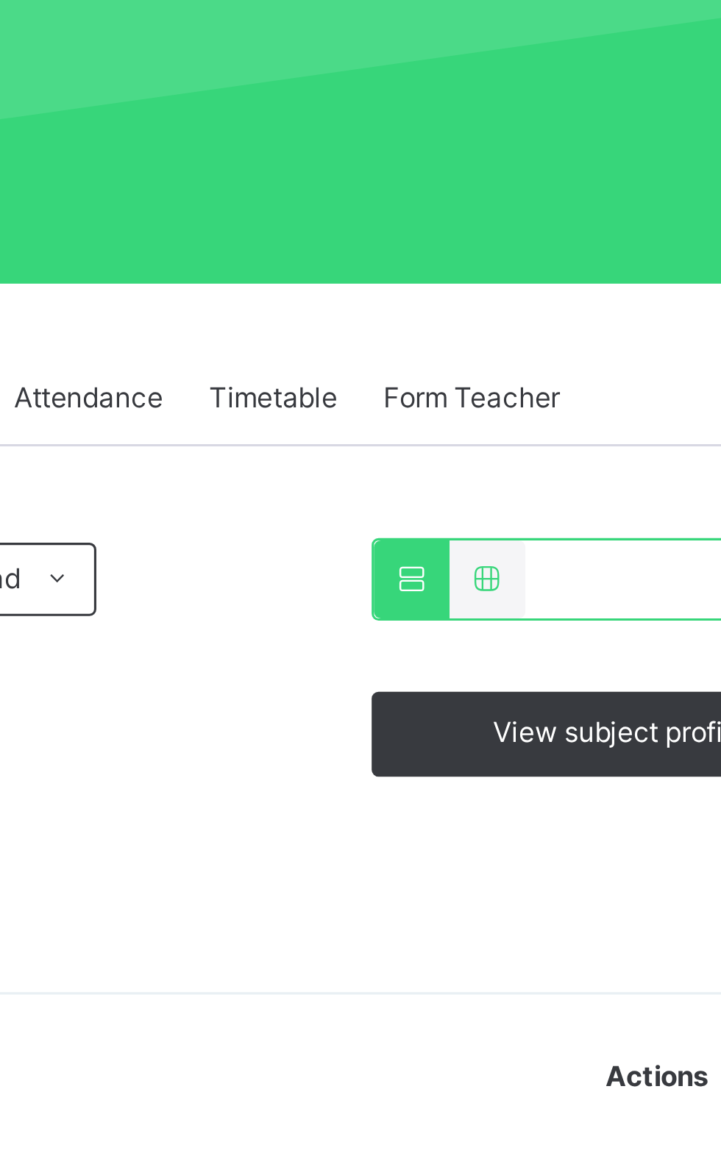
click at [296, 332] on span "Subjects" at bounding box center [306, 333] width 36 height 13
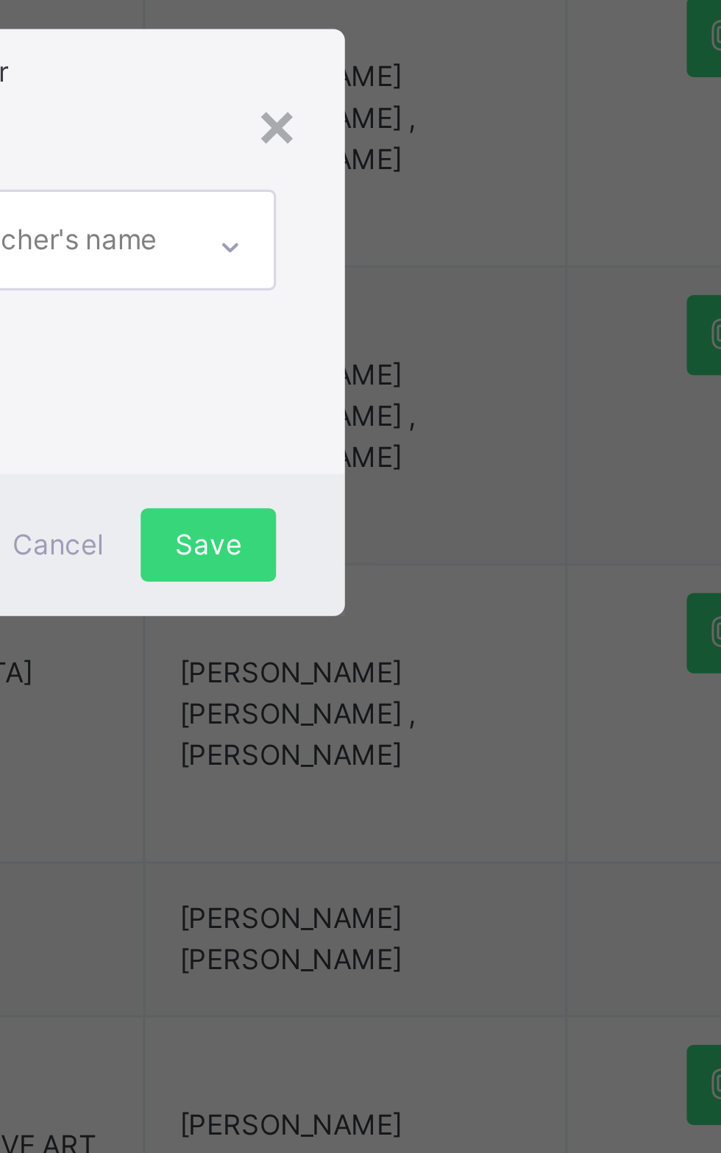
click at [394, 724] on div "× Add Subject Teacher Select Teacher Select subject teacher's name Cancel Save" at bounding box center [360, 576] width 721 height 1153
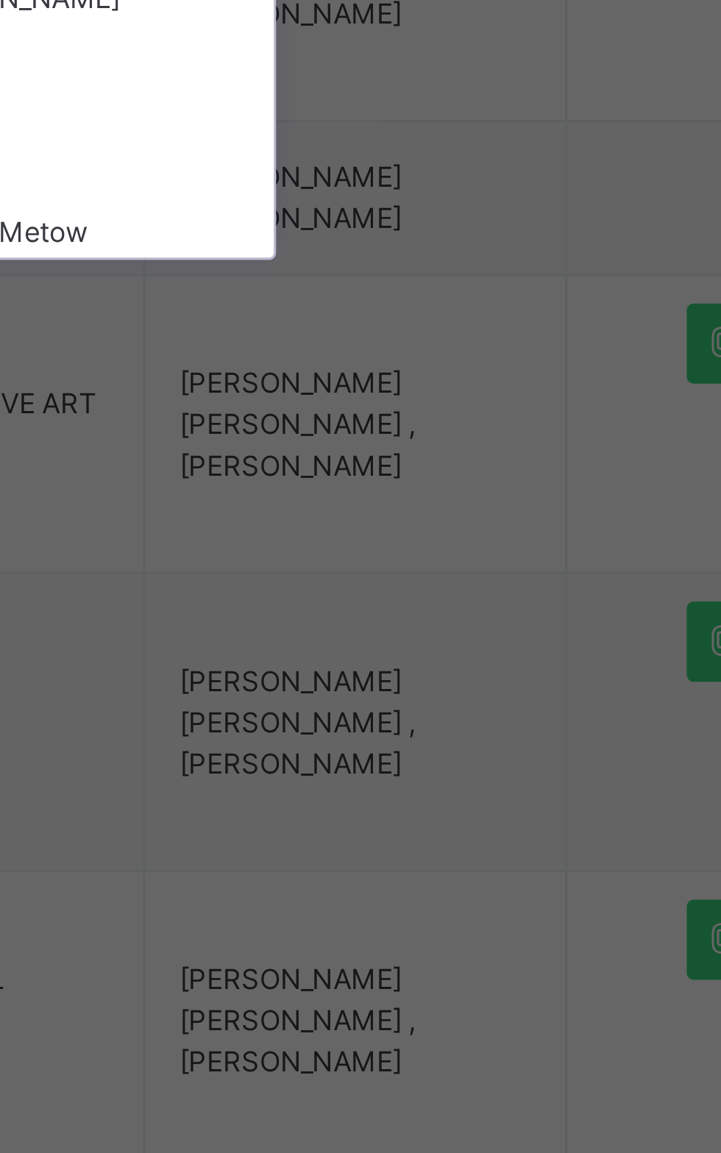
click at [422, 648] on div "[PERSON_NAME] [PERSON_NAME]" at bounding box center [360, 635] width 171 height 25
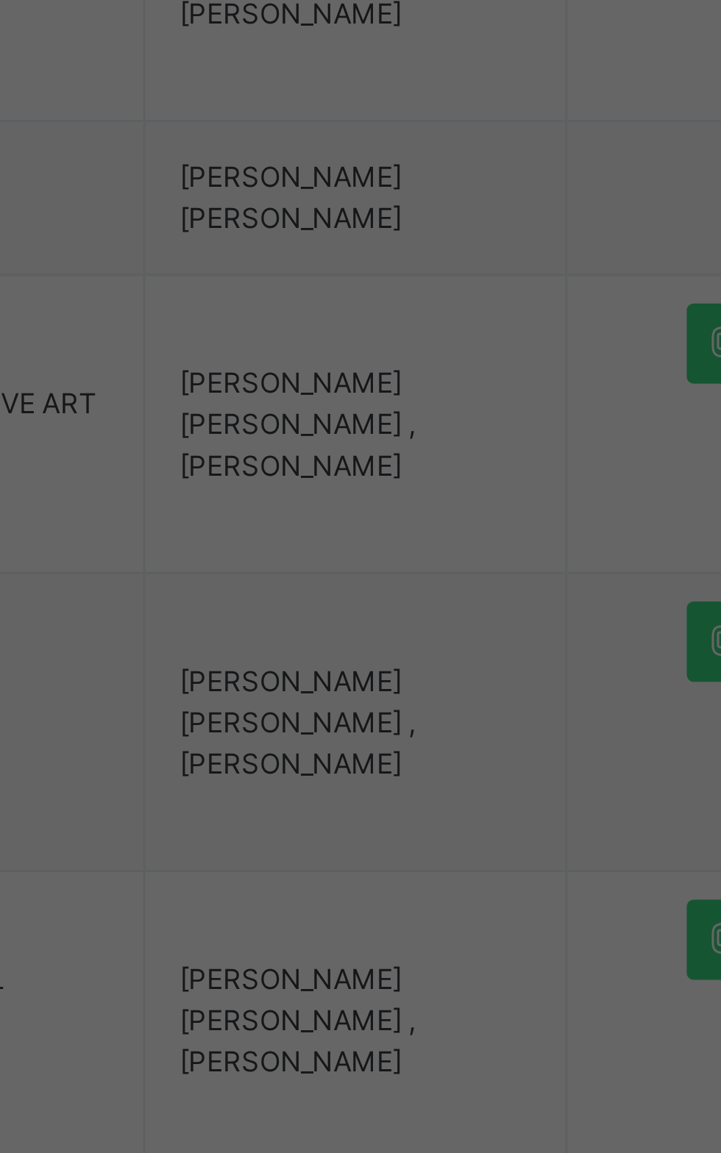
click at [444, 564] on div at bounding box center [431, 553] width 25 height 24
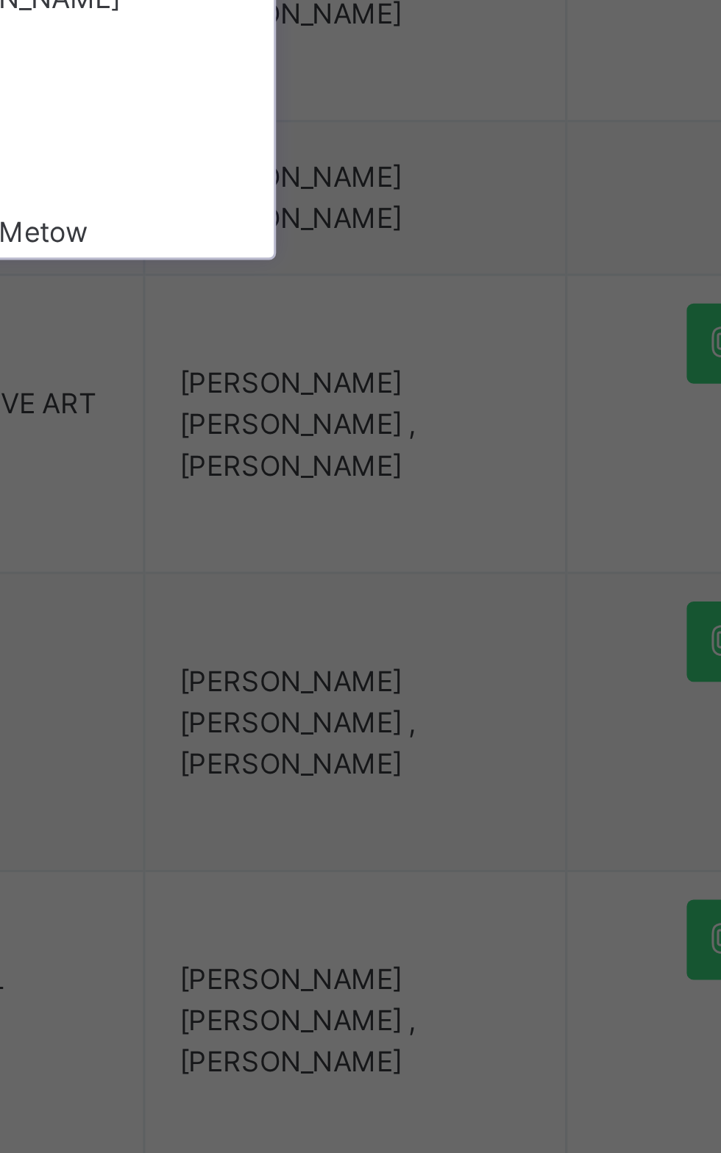
click at [422, 598] on div "[PERSON_NAME]" at bounding box center [360, 585] width 171 height 25
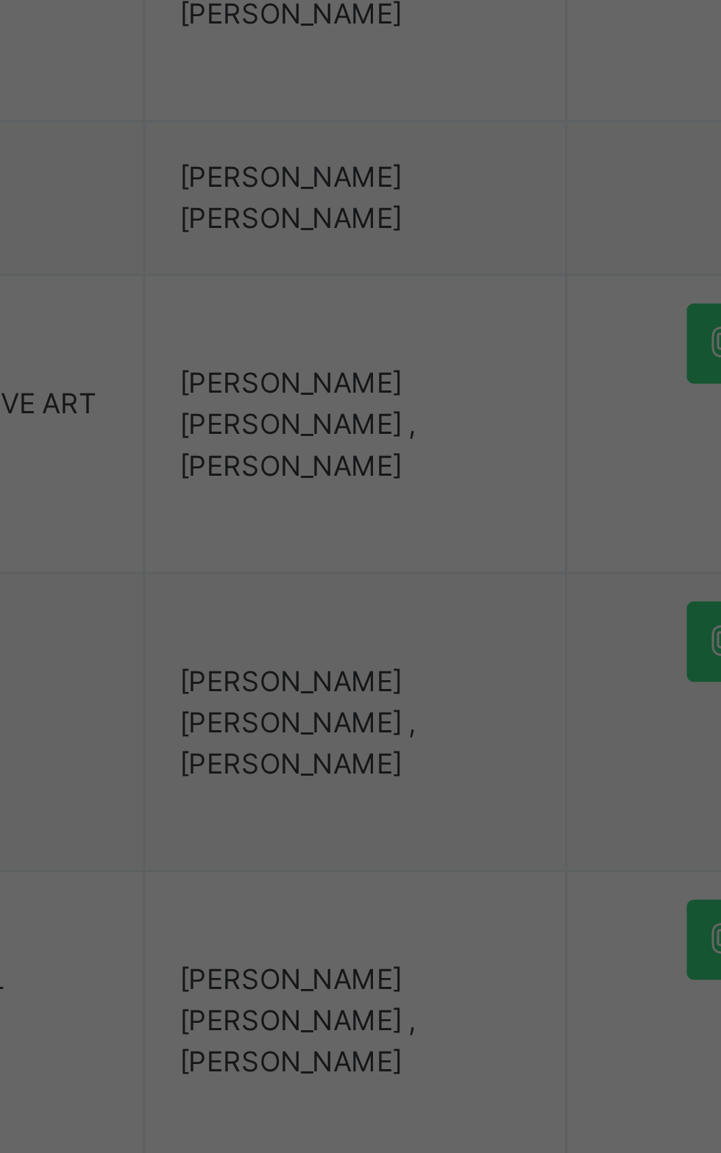
click at [441, 598] on div "[PERSON_NAME] [PERSON_NAME]" at bounding box center [360, 585] width 171 height 25
type input "***"
click at [435, 655] on span "Save" at bounding box center [424, 647] width 21 height 13
click at [435, 674] on span "Save" at bounding box center [424, 667] width 21 height 13
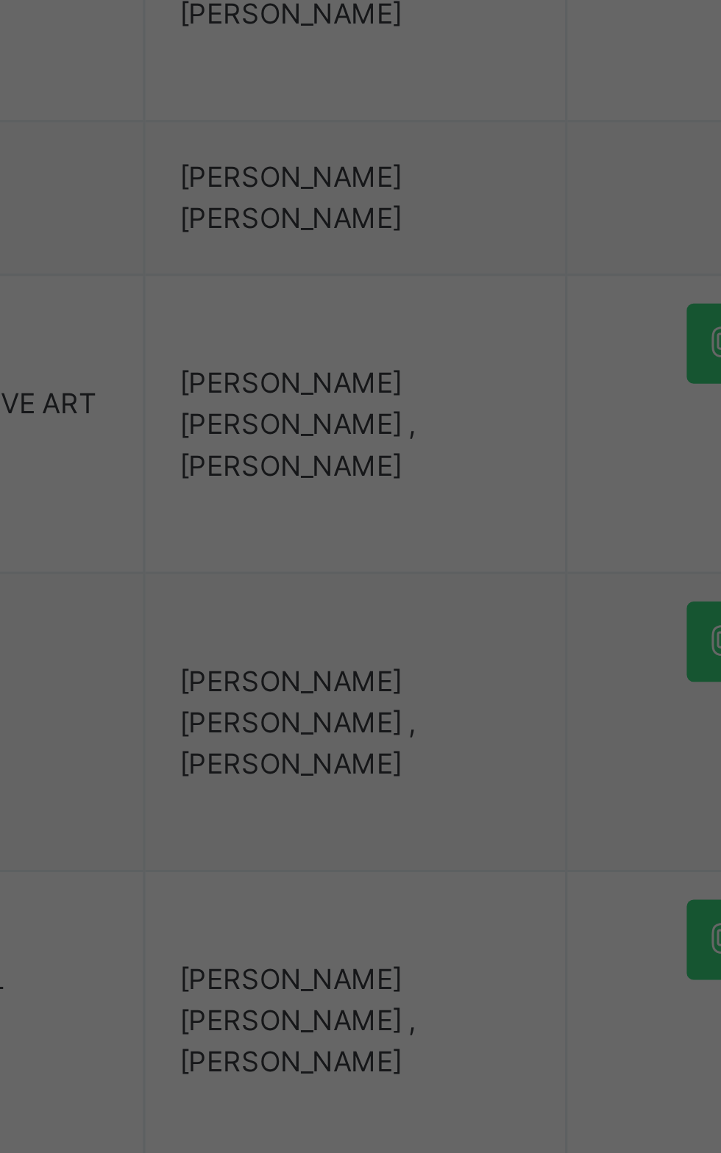
click at [446, 680] on div "Save" at bounding box center [424, 668] width 43 height 24
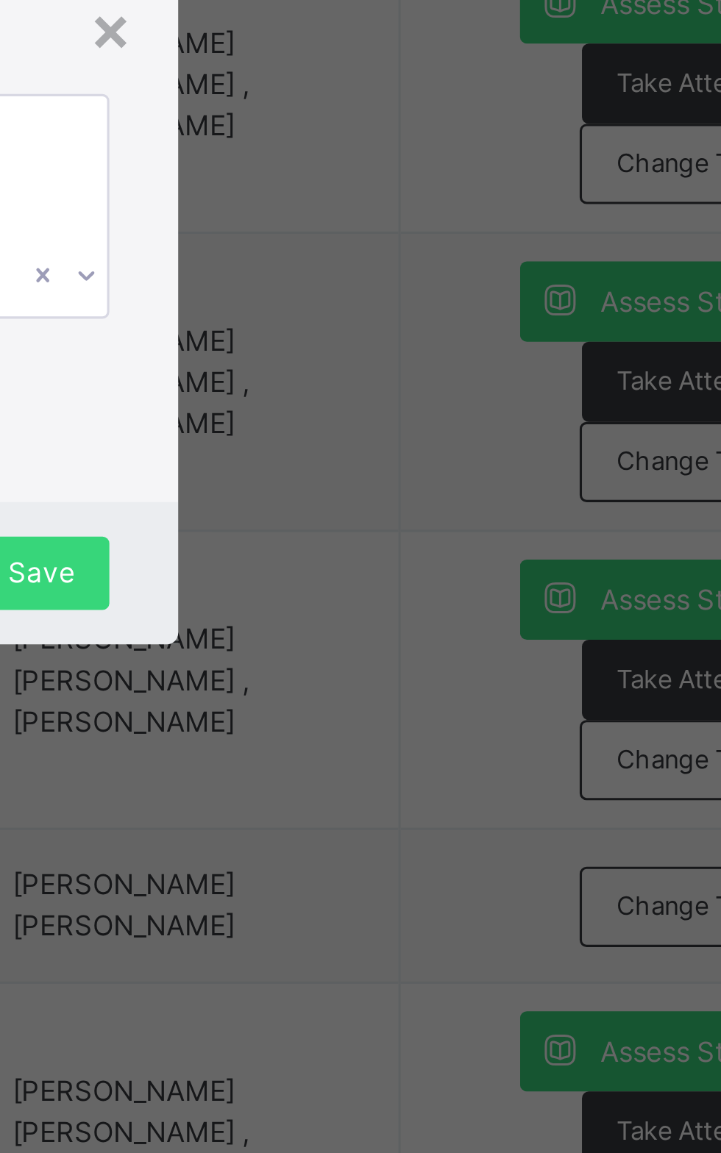
click at [460, 630] on div "× Add Subject Teacher Select Teacher [PERSON_NAME] [PERSON_NAME] [PERSON_NAME] …" at bounding box center [360, 576] width 721 height 1153
